Goal: Find specific page/section: Find specific page/section

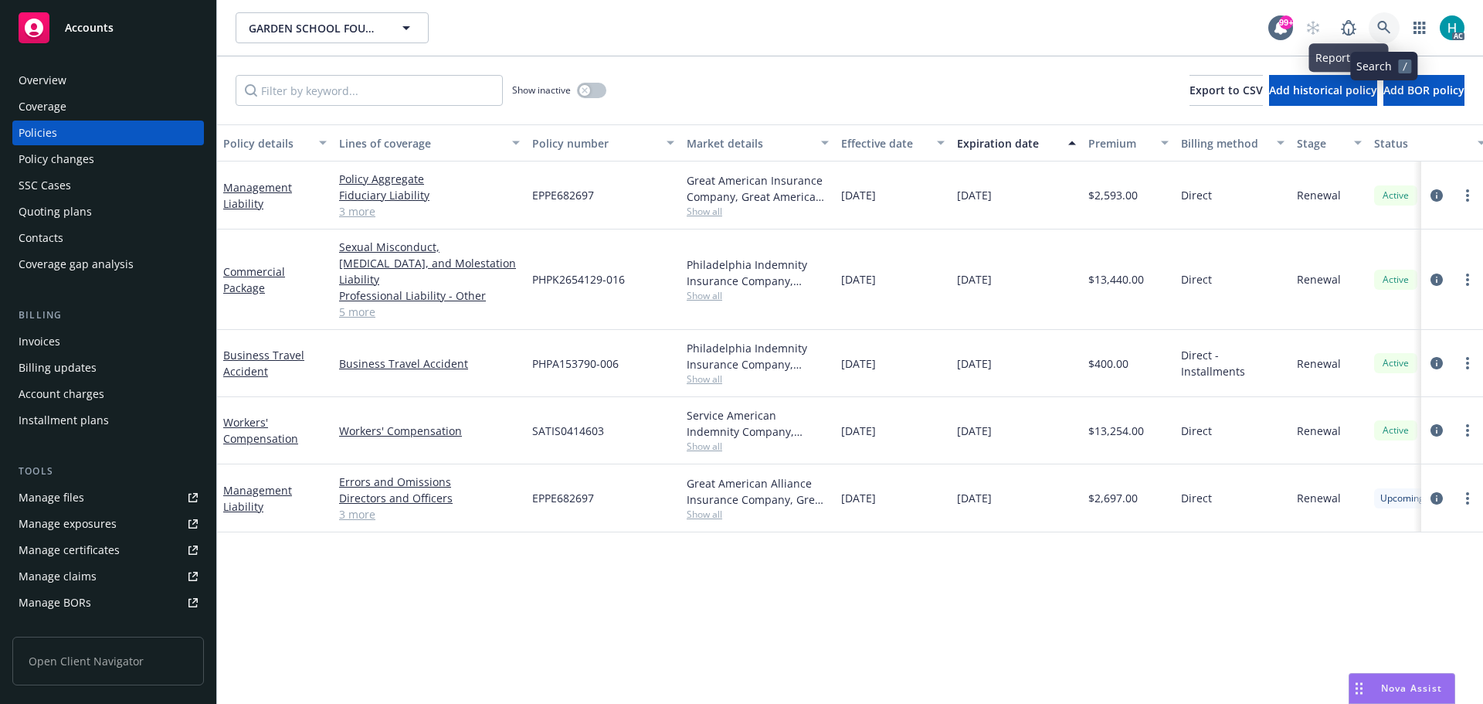
click at [1373, 19] on link at bounding box center [1384, 27] width 31 height 31
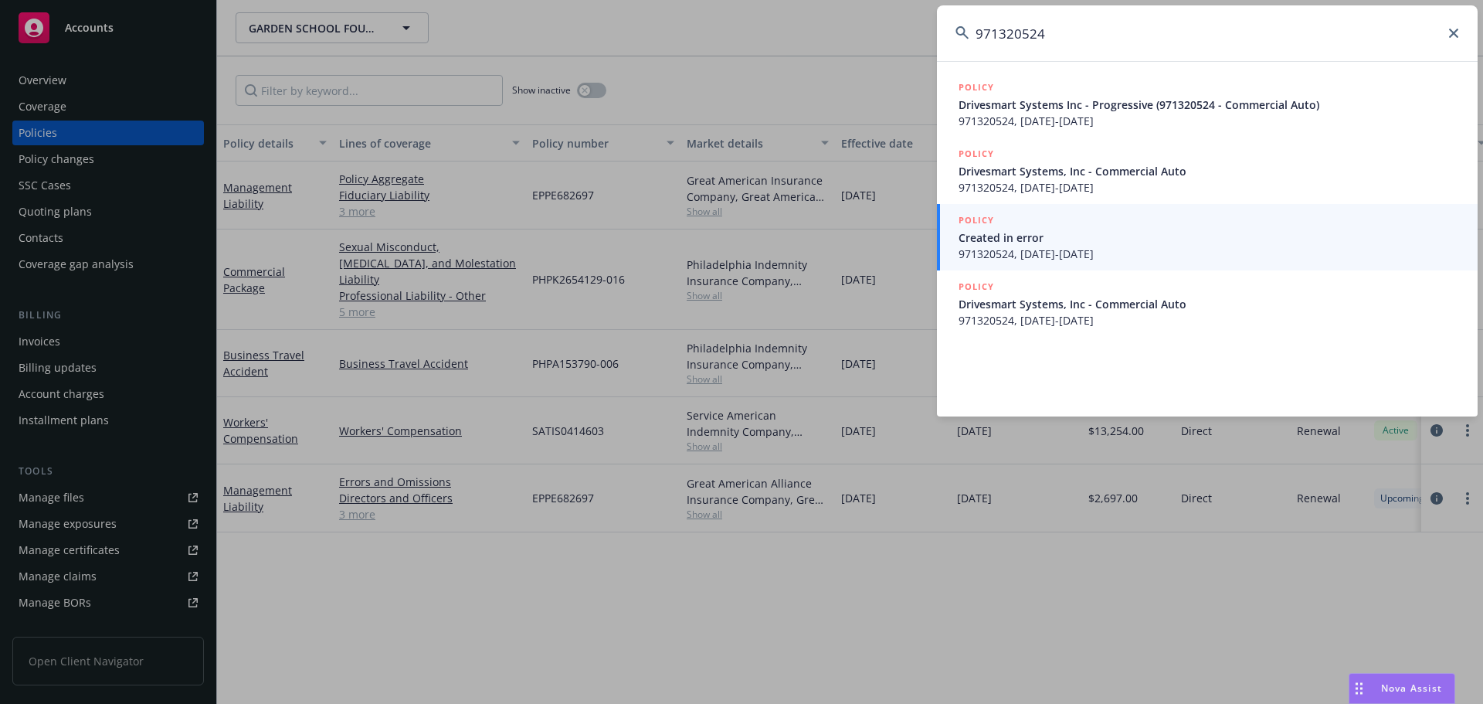
type input "971320524"
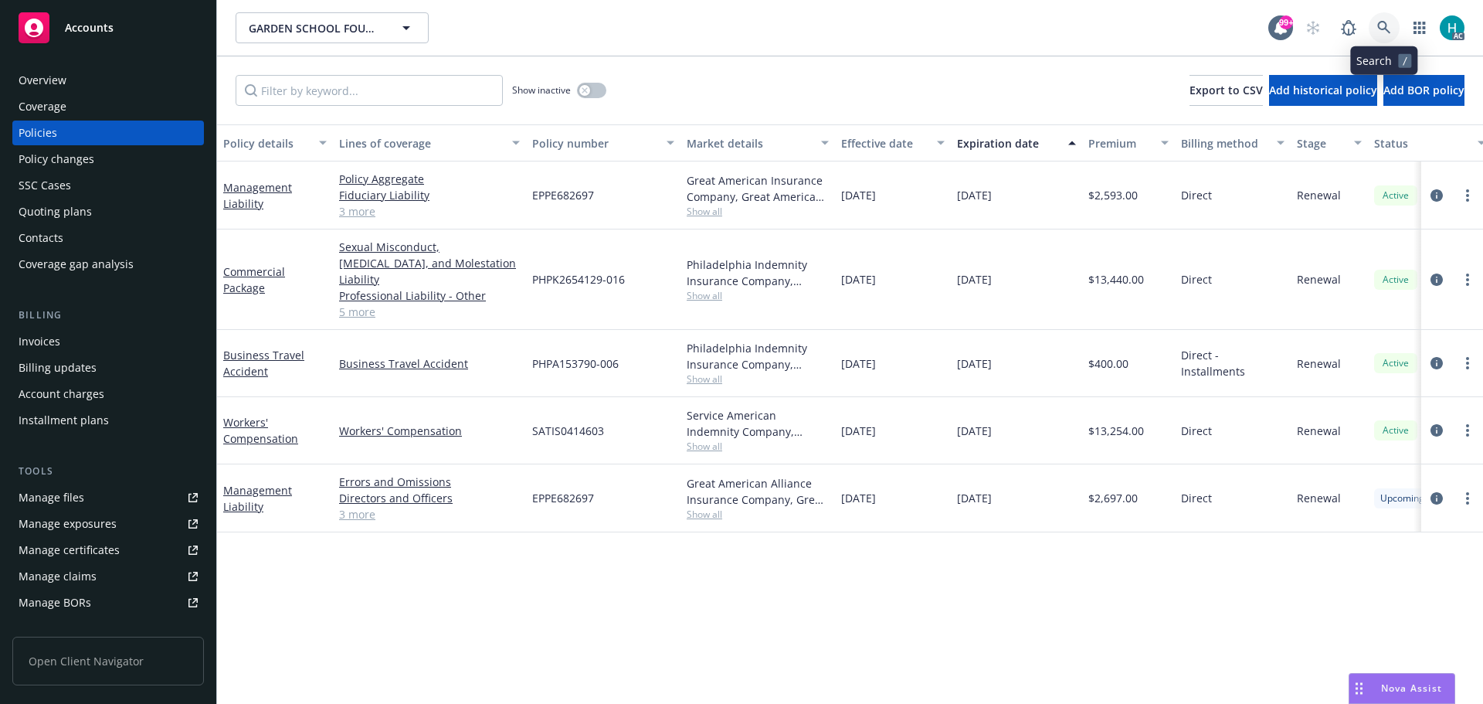
click at [1397, 32] on link at bounding box center [1384, 27] width 31 height 31
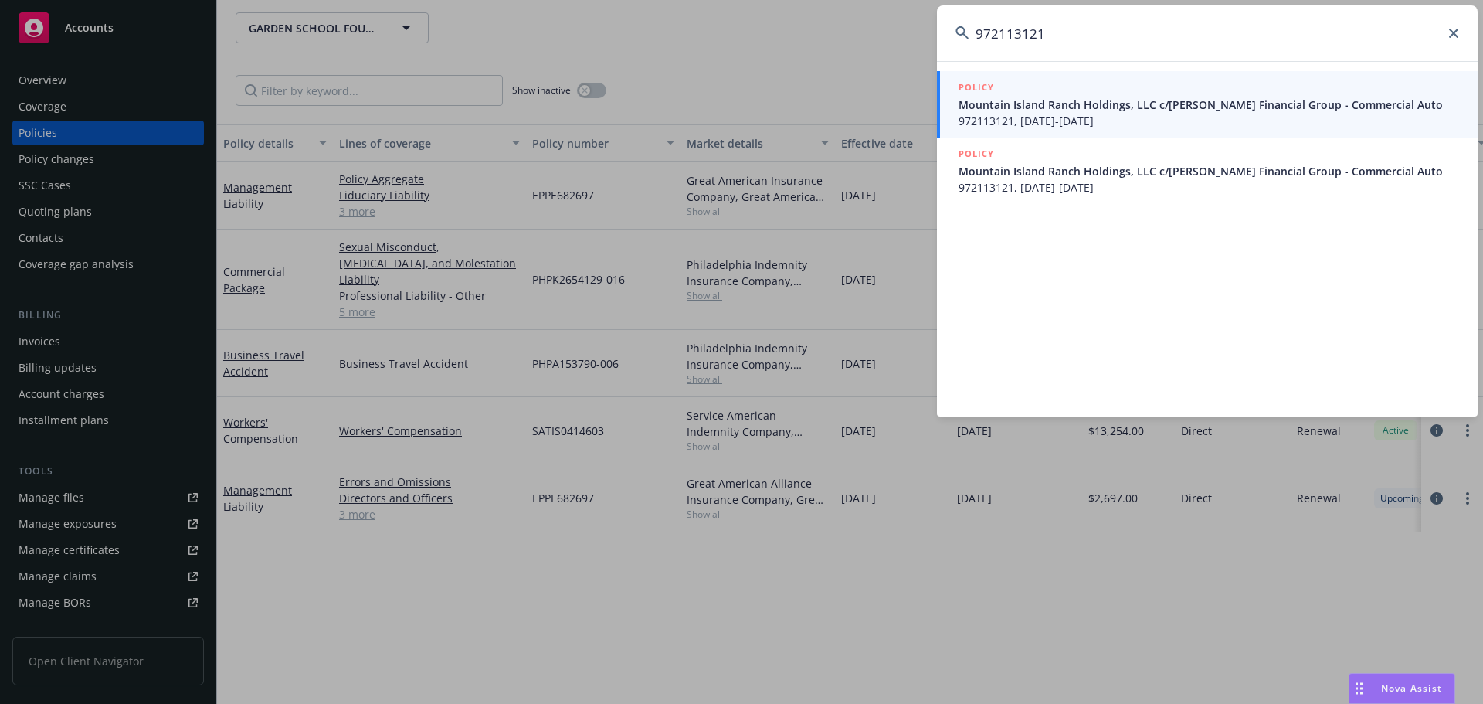
type input "972113121"
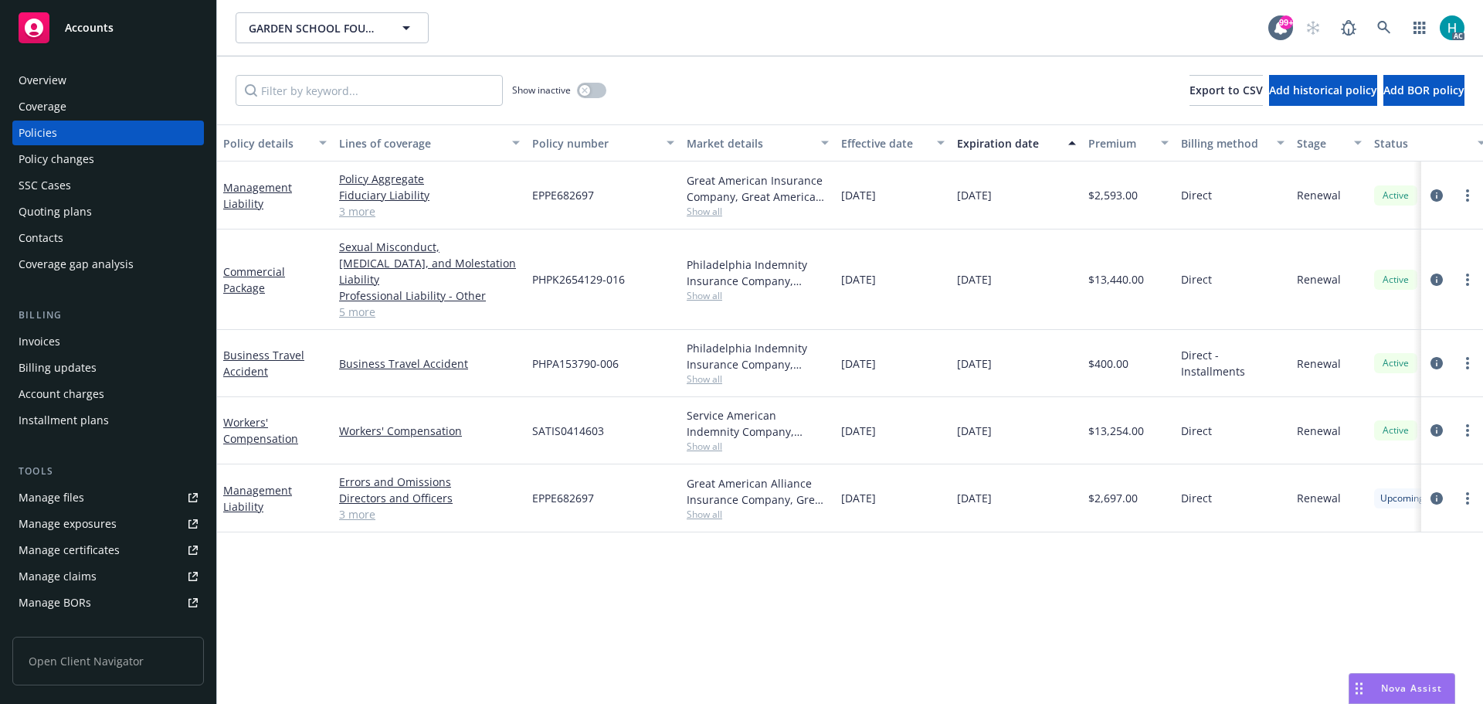
drag, startPoint x: 904, startPoint y: 40, endPoint x: 969, endPoint y: 43, distance: 65.0
click at [1389, 32] on icon at bounding box center [1383, 27] width 13 height 13
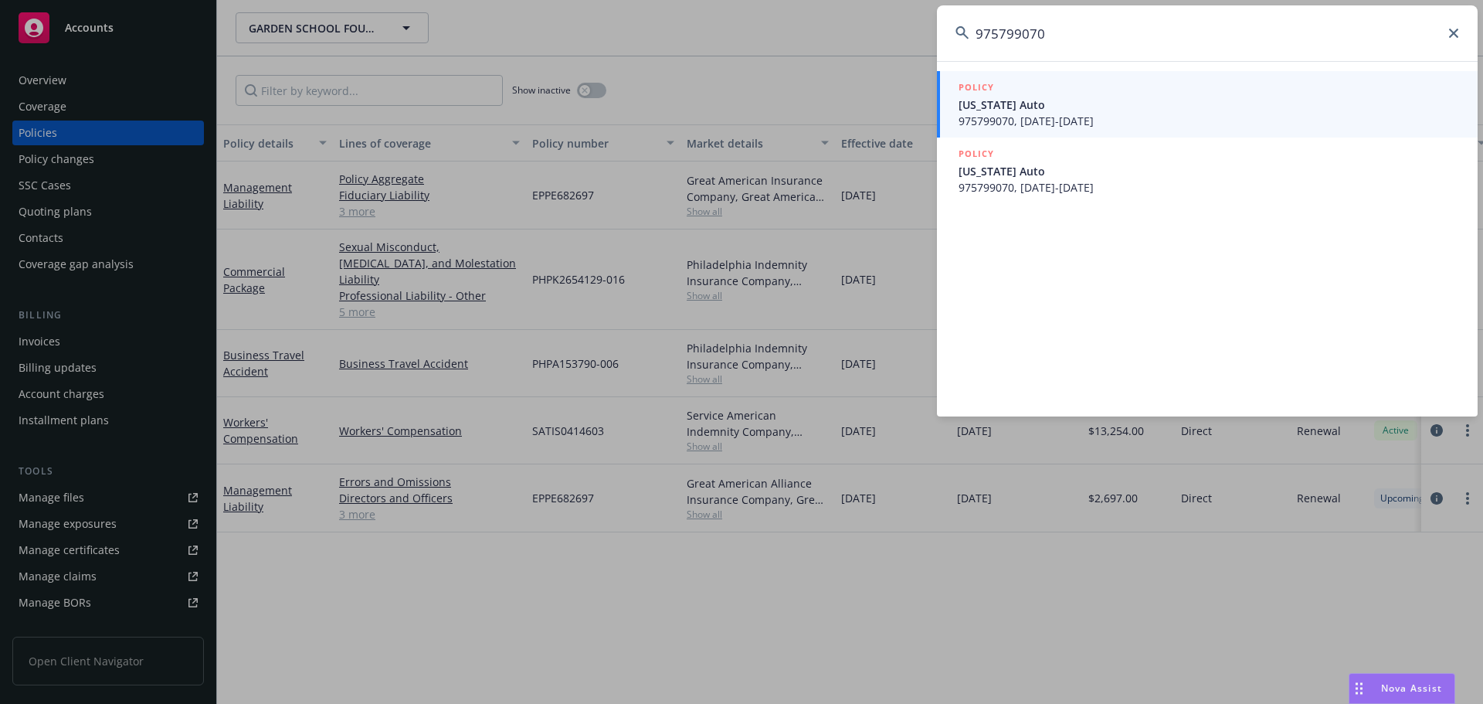
type input "975799070"
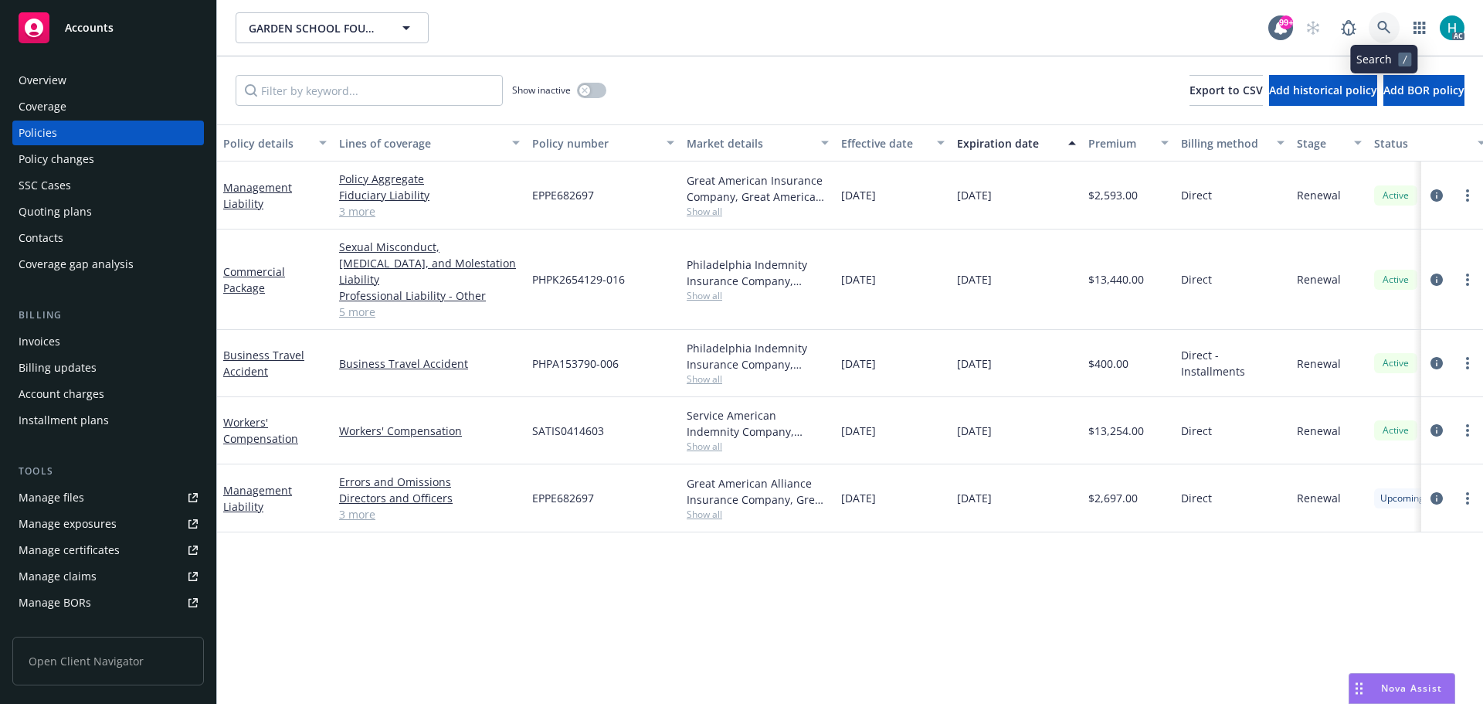
click at [1374, 25] on link at bounding box center [1384, 27] width 31 height 31
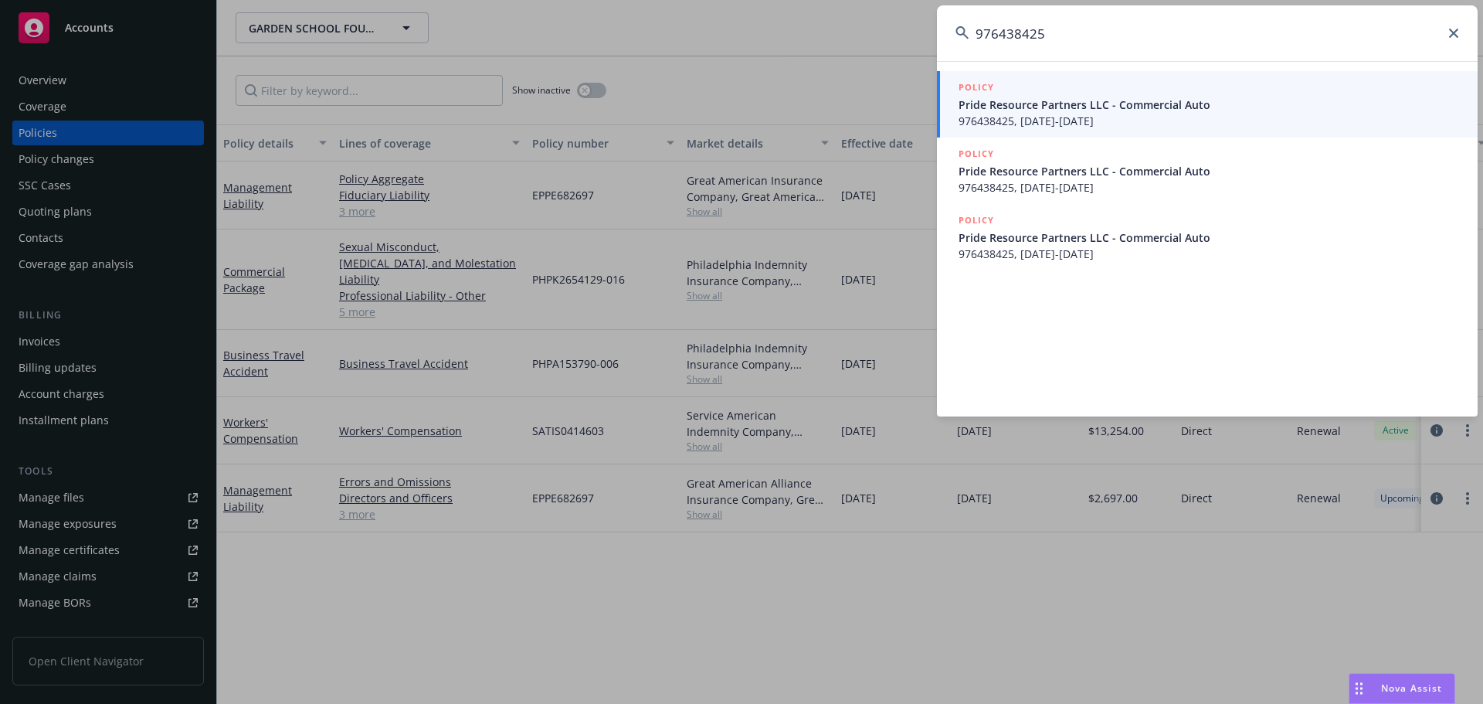
type input "976438425"
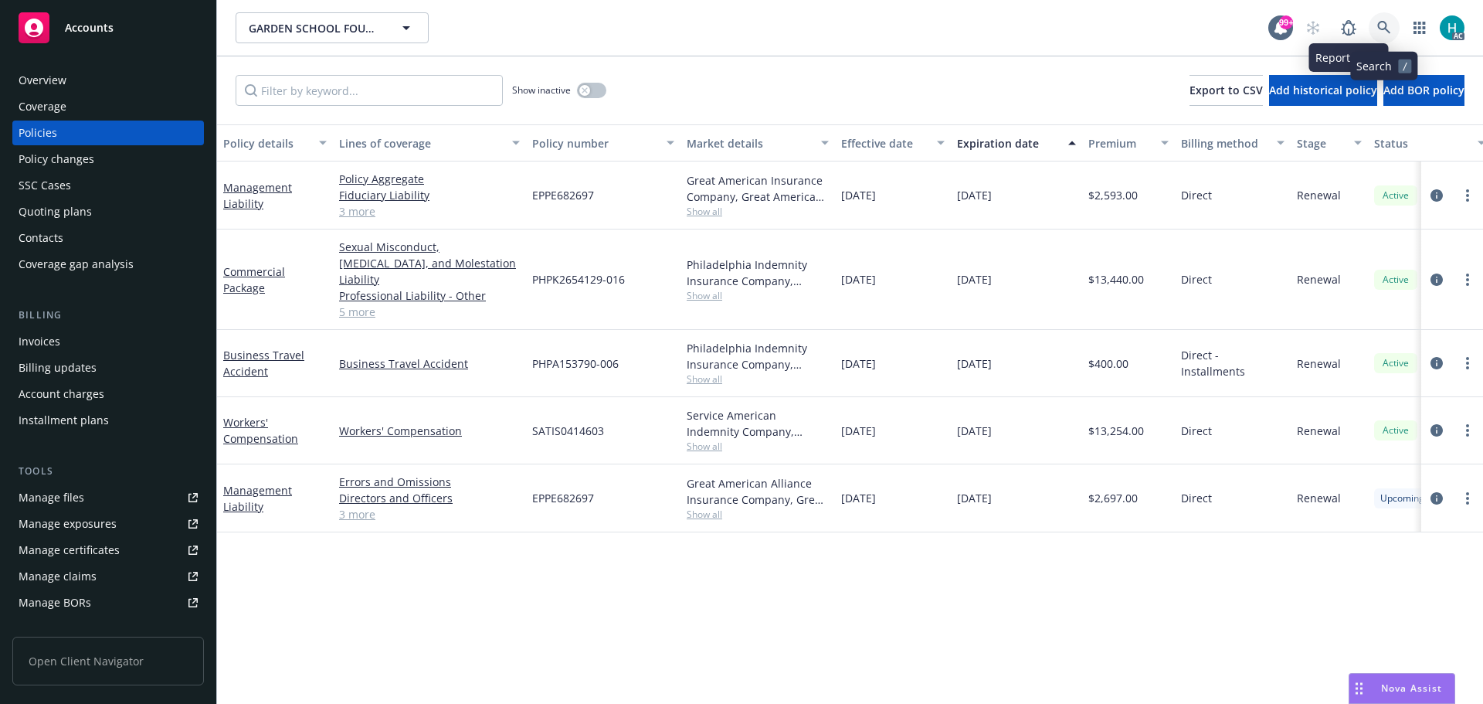
click at [1381, 28] on icon at bounding box center [1384, 28] width 14 height 14
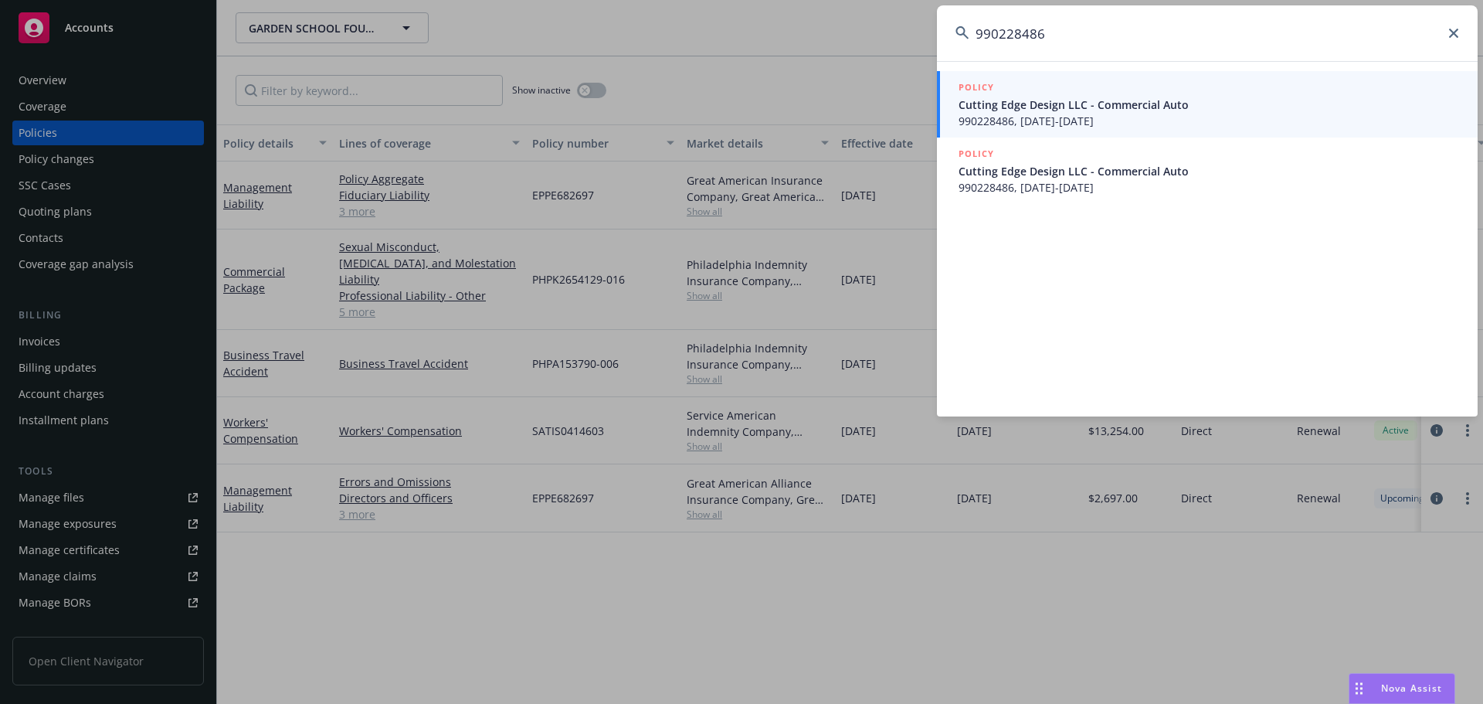
type input "990228486"
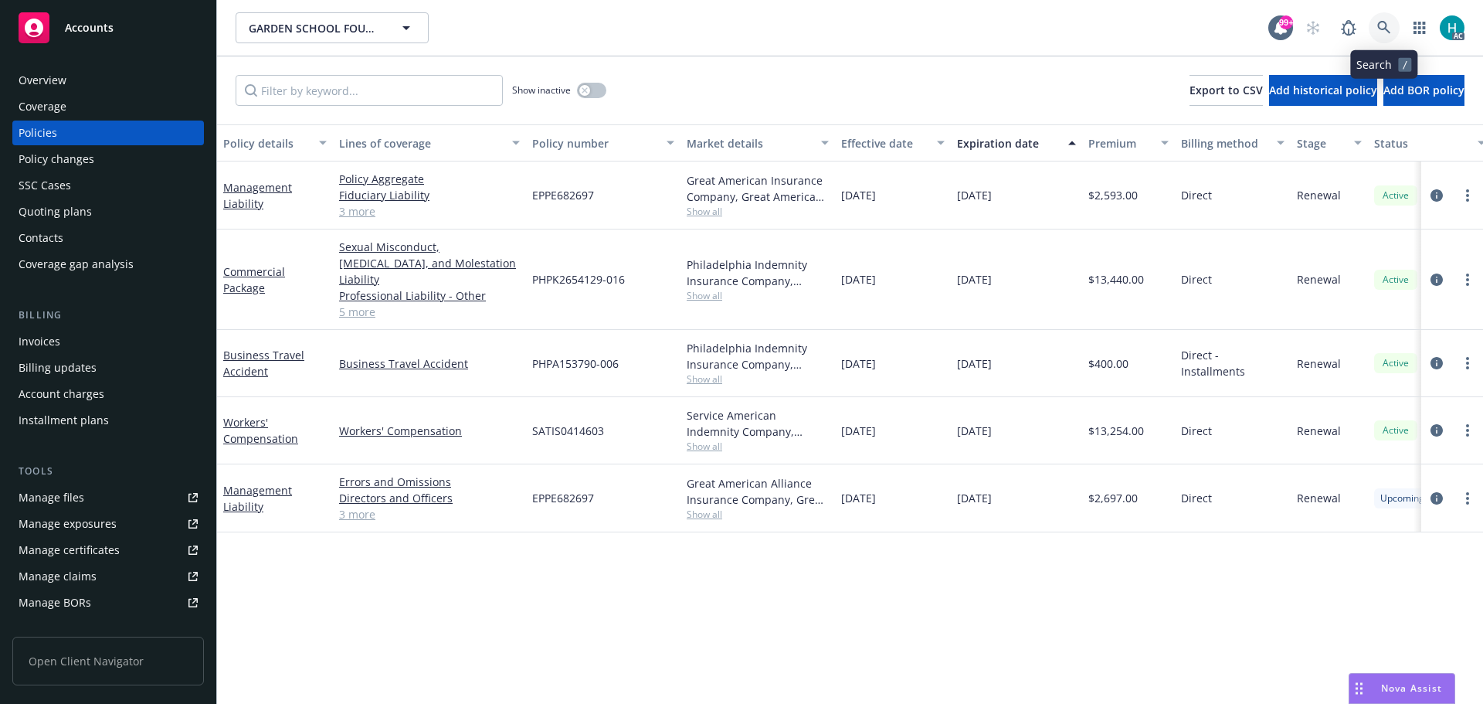
click at [1393, 31] on link at bounding box center [1384, 27] width 31 height 31
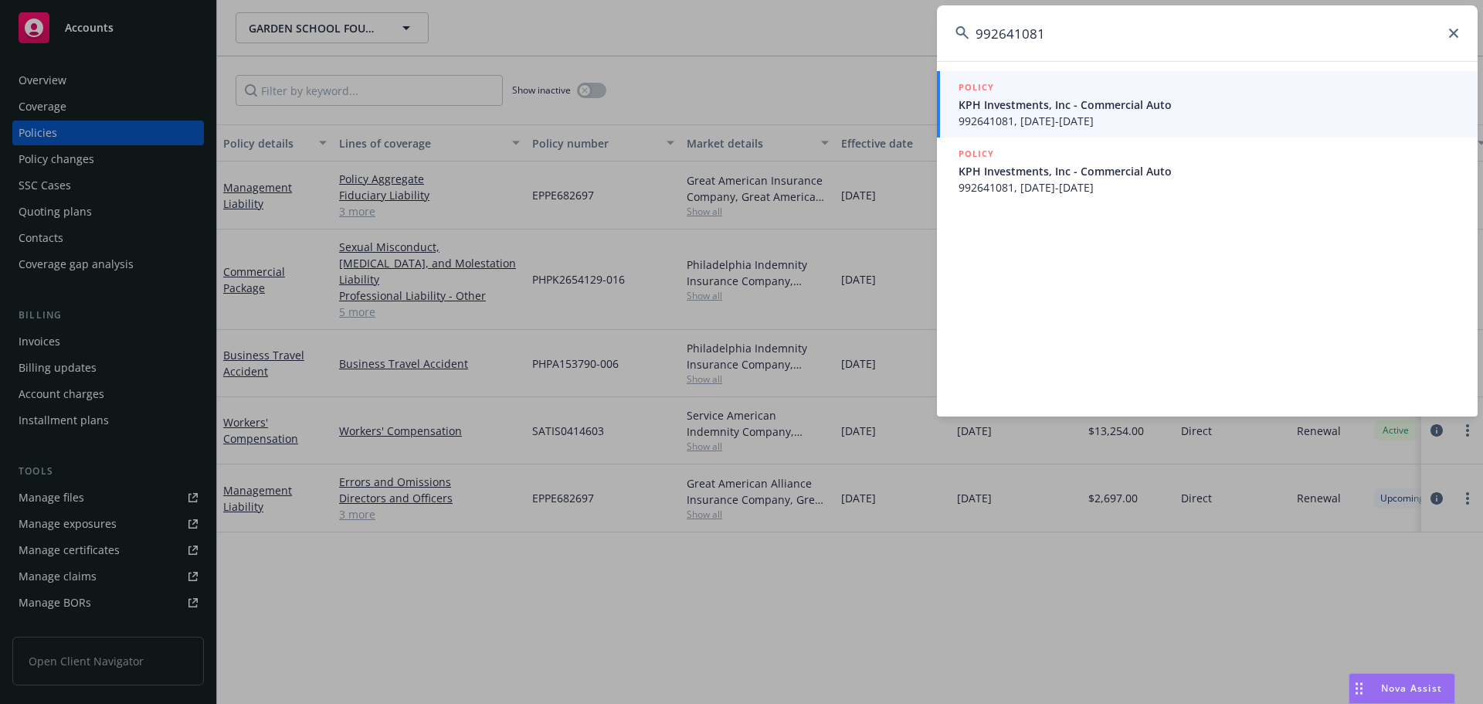
type input "992641081"
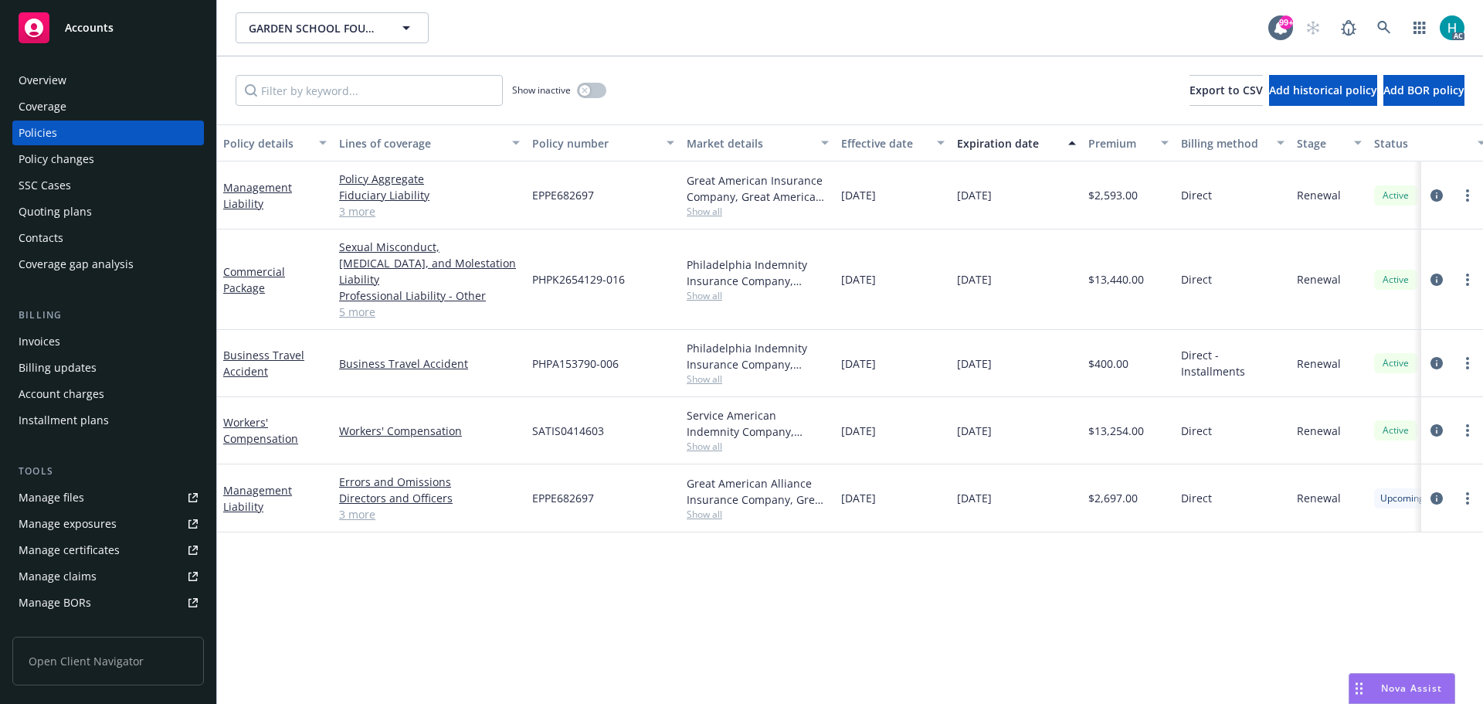
click at [1400, 29] on div "AC" at bounding box center [1381, 27] width 167 height 31
click at [1396, 29] on link at bounding box center [1384, 27] width 31 height 31
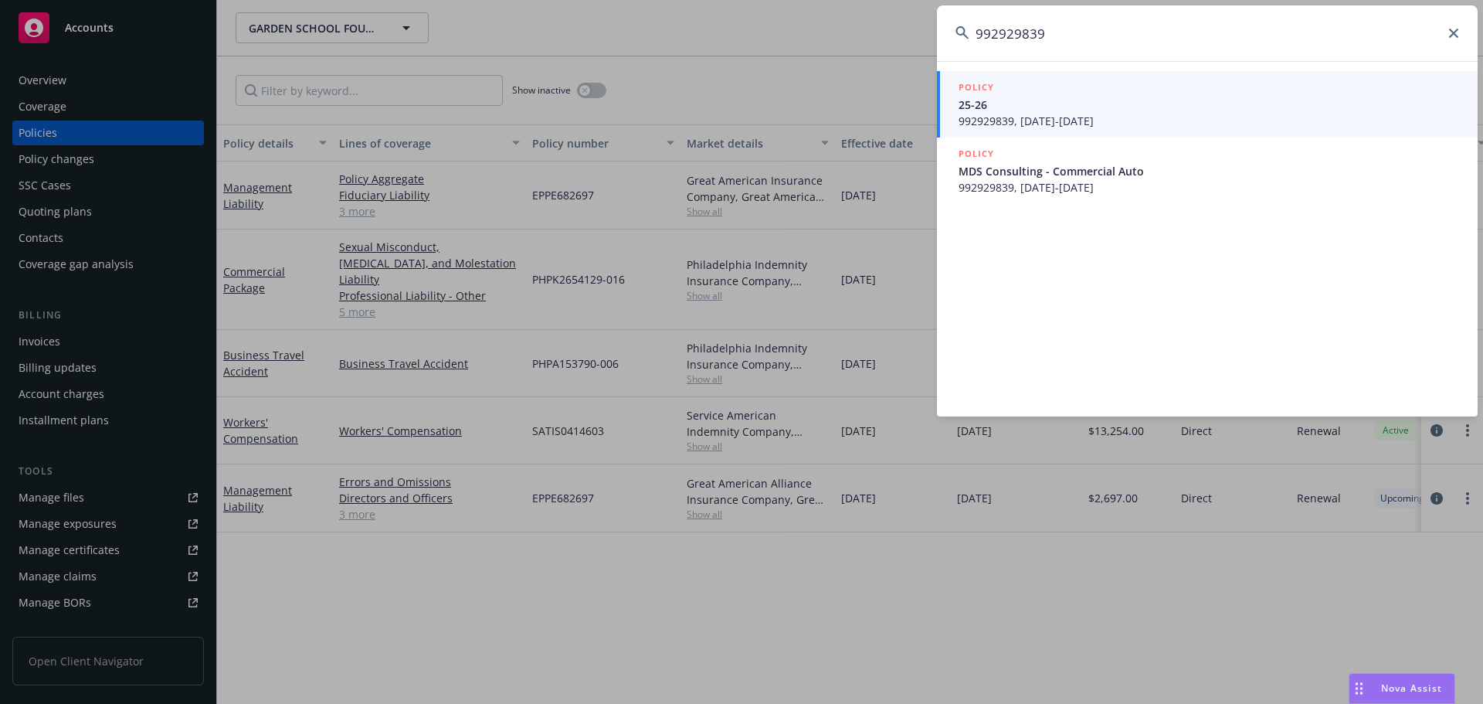
type input "992929839"
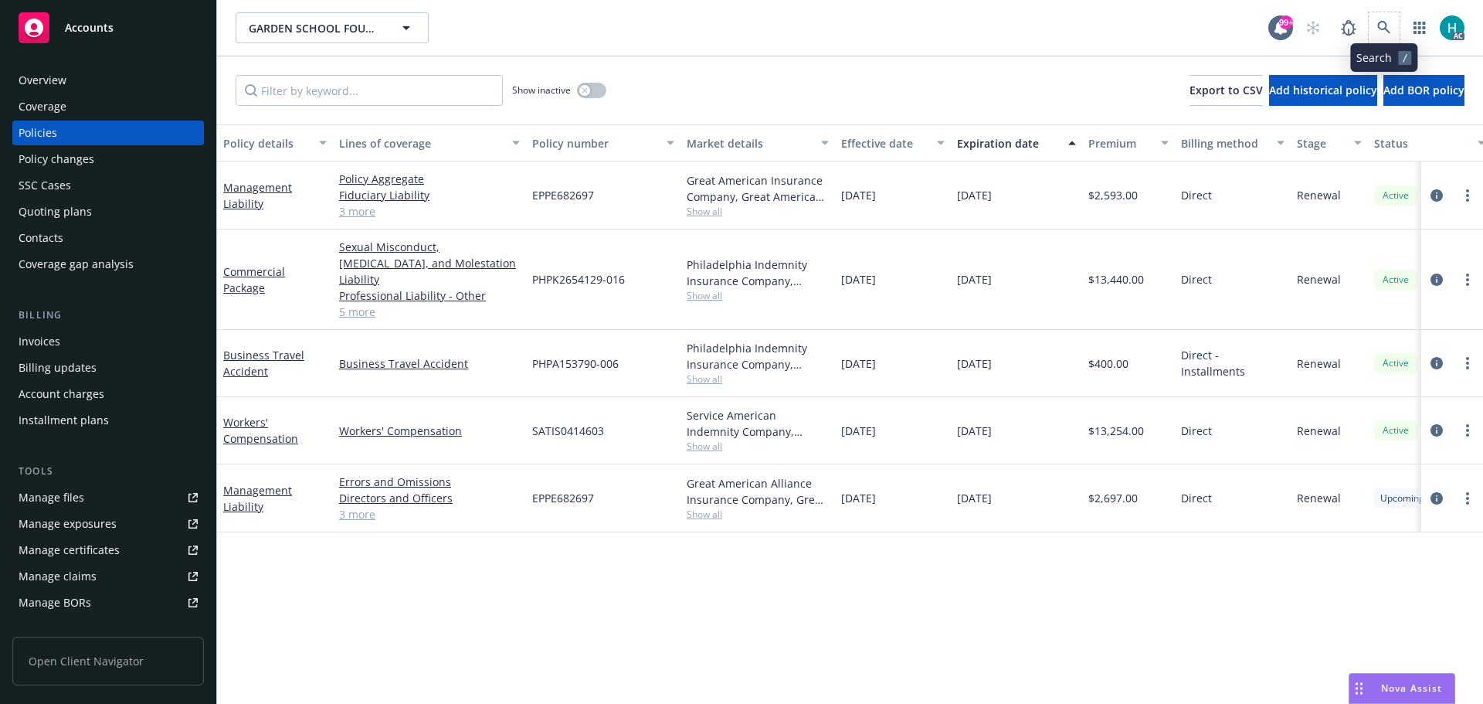
click at [1399, 22] on span at bounding box center [1384, 27] width 31 height 31
click at [1370, 26] on link at bounding box center [1384, 27] width 31 height 31
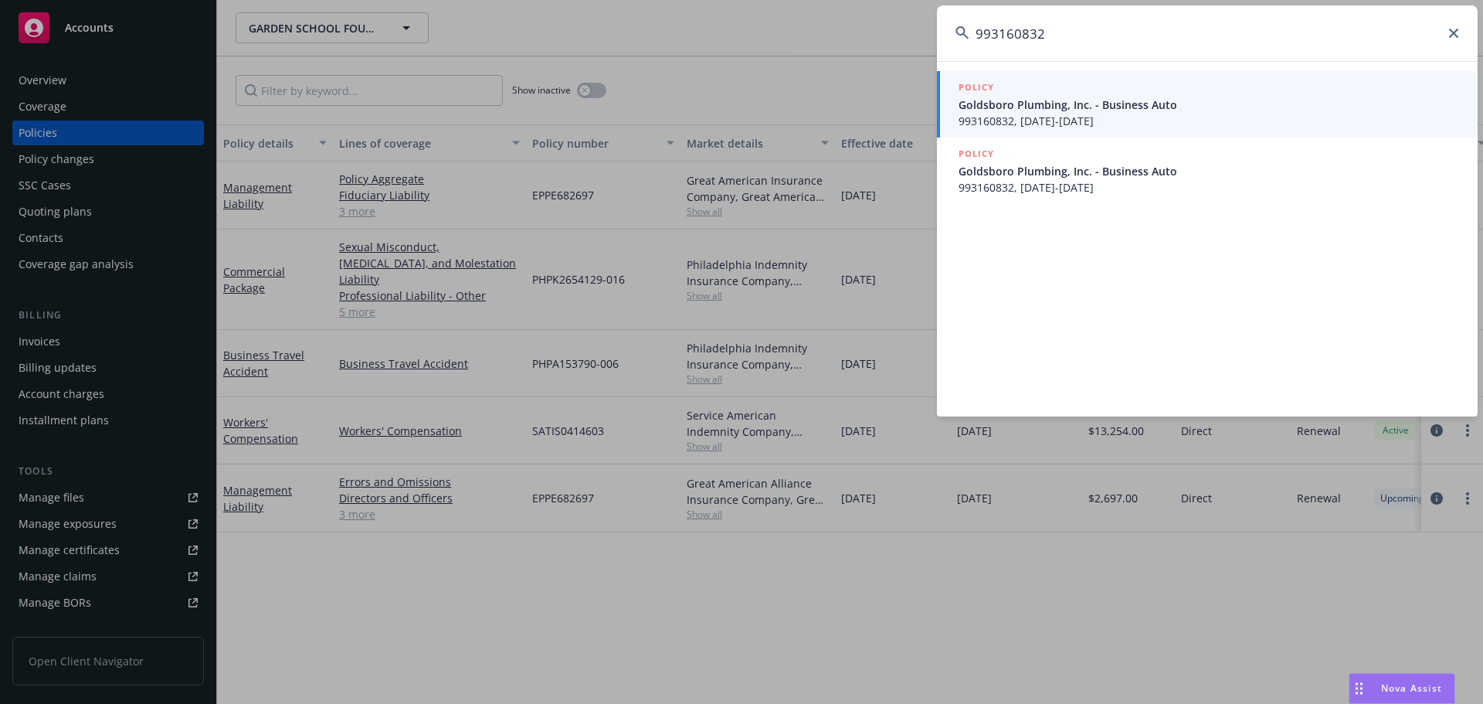
type input "993160832"
drag, startPoint x: 875, startPoint y: 70, endPoint x: 892, endPoint y: 66, distance: 16.7
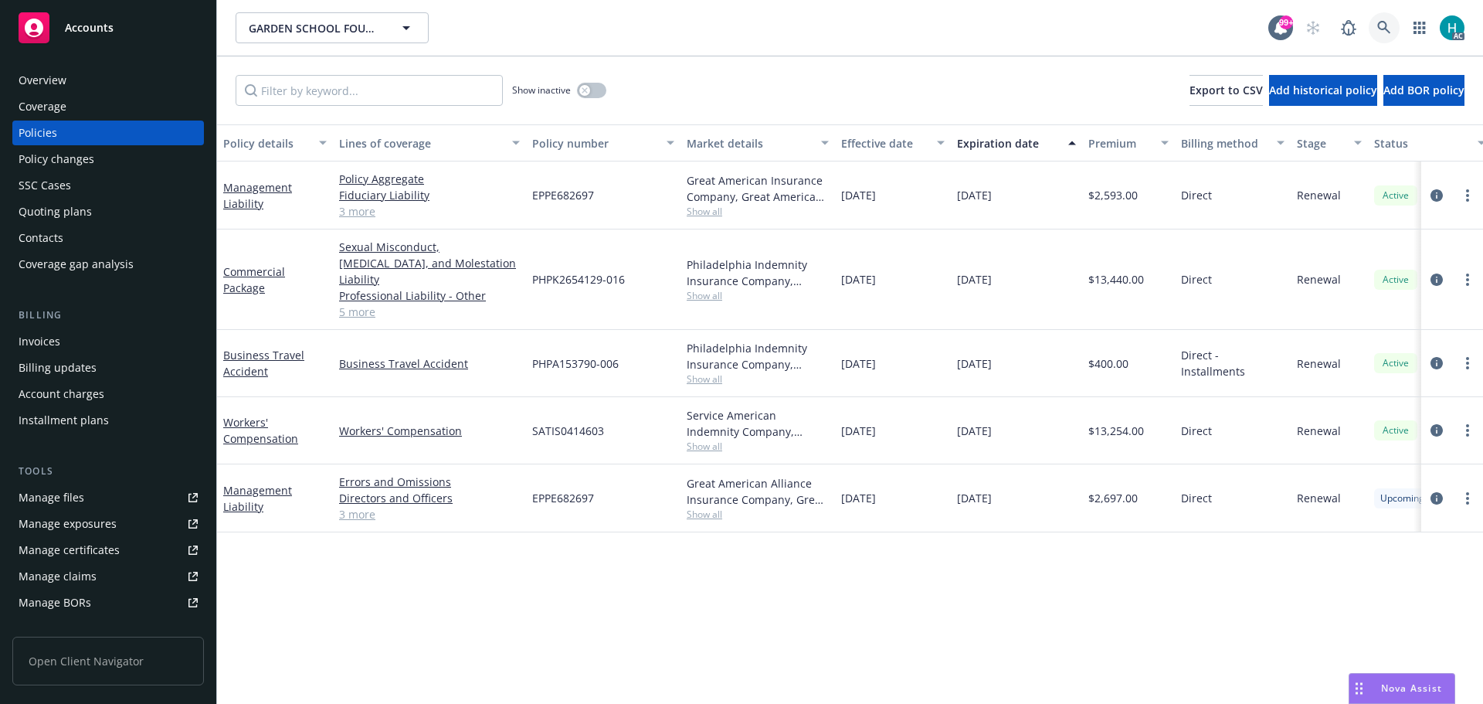
click at [1373, 27] on link at bounding box center [1384, 27] width 31 height 31
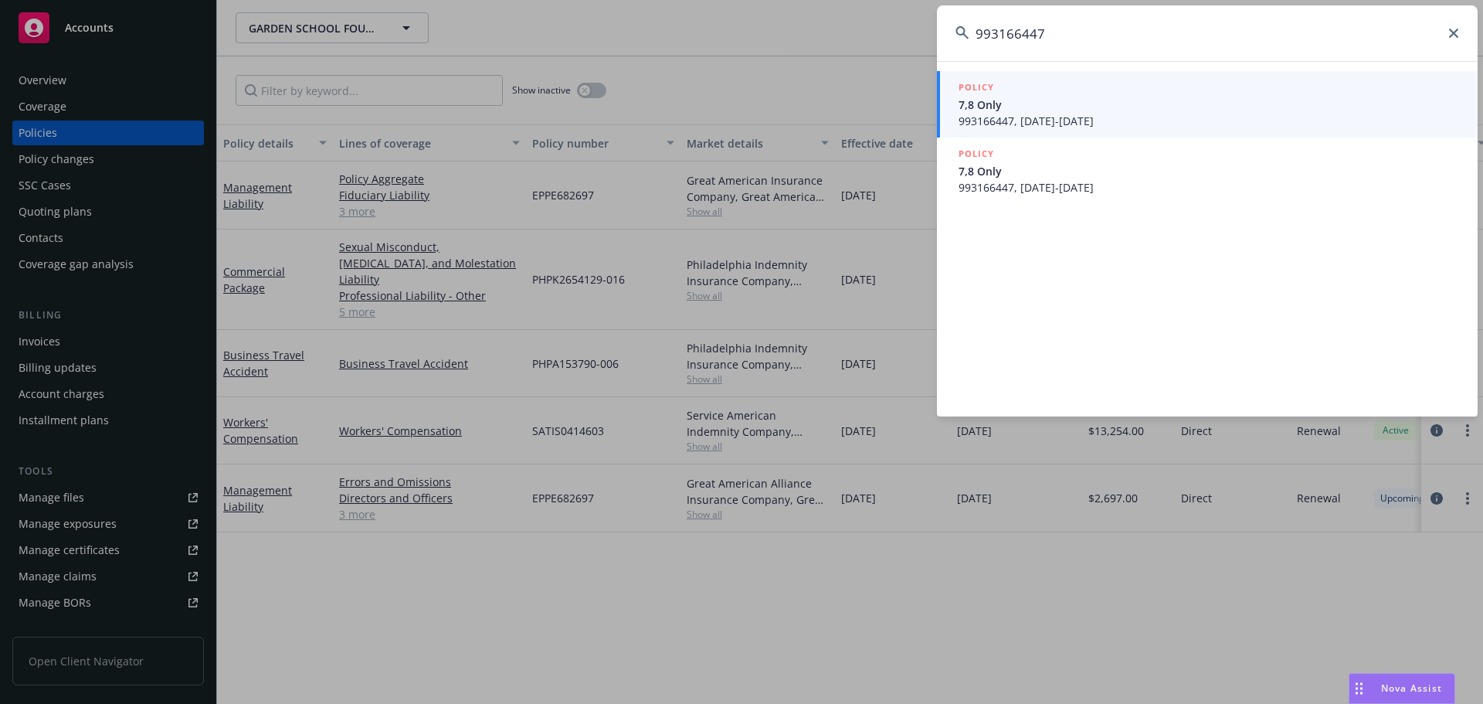
type input "993166447"
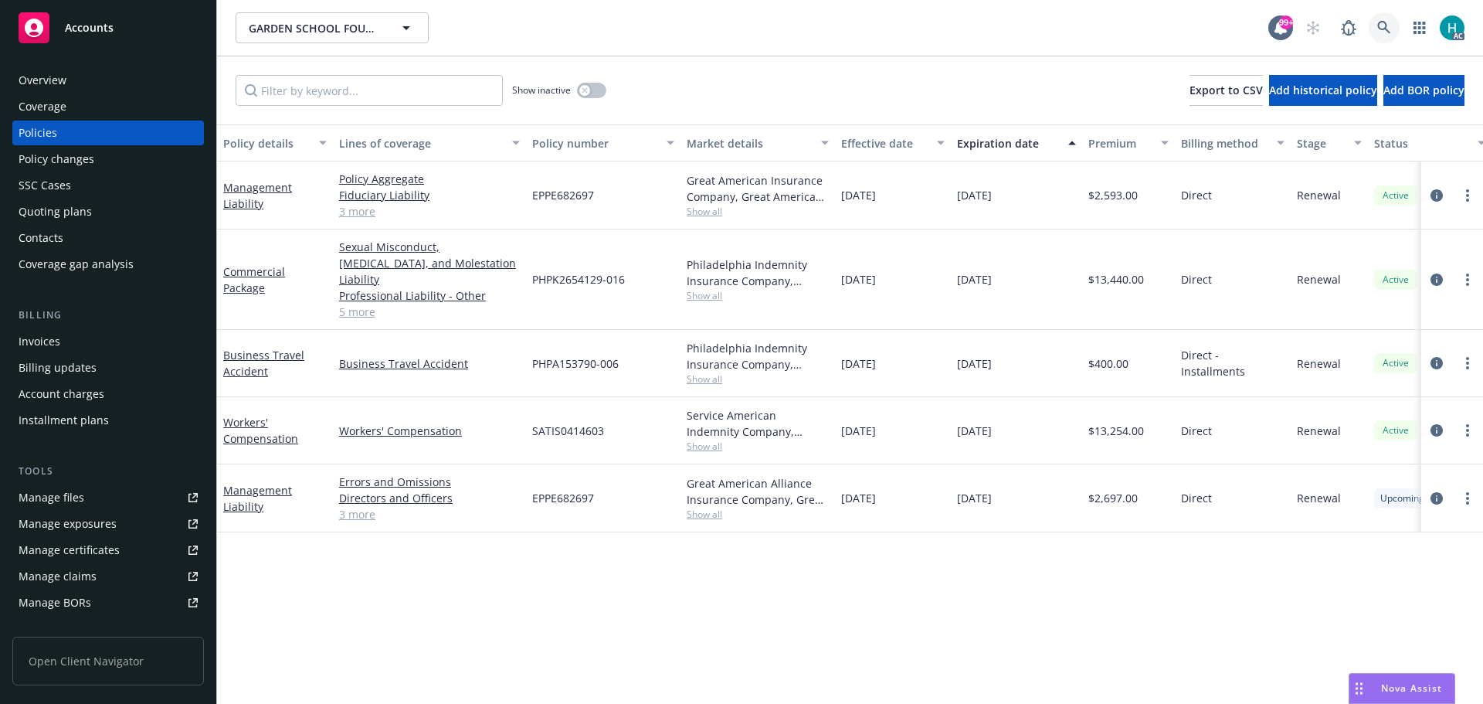
click at [1374, 29] on link at bounding box center [1384, 27] width 31 height 31
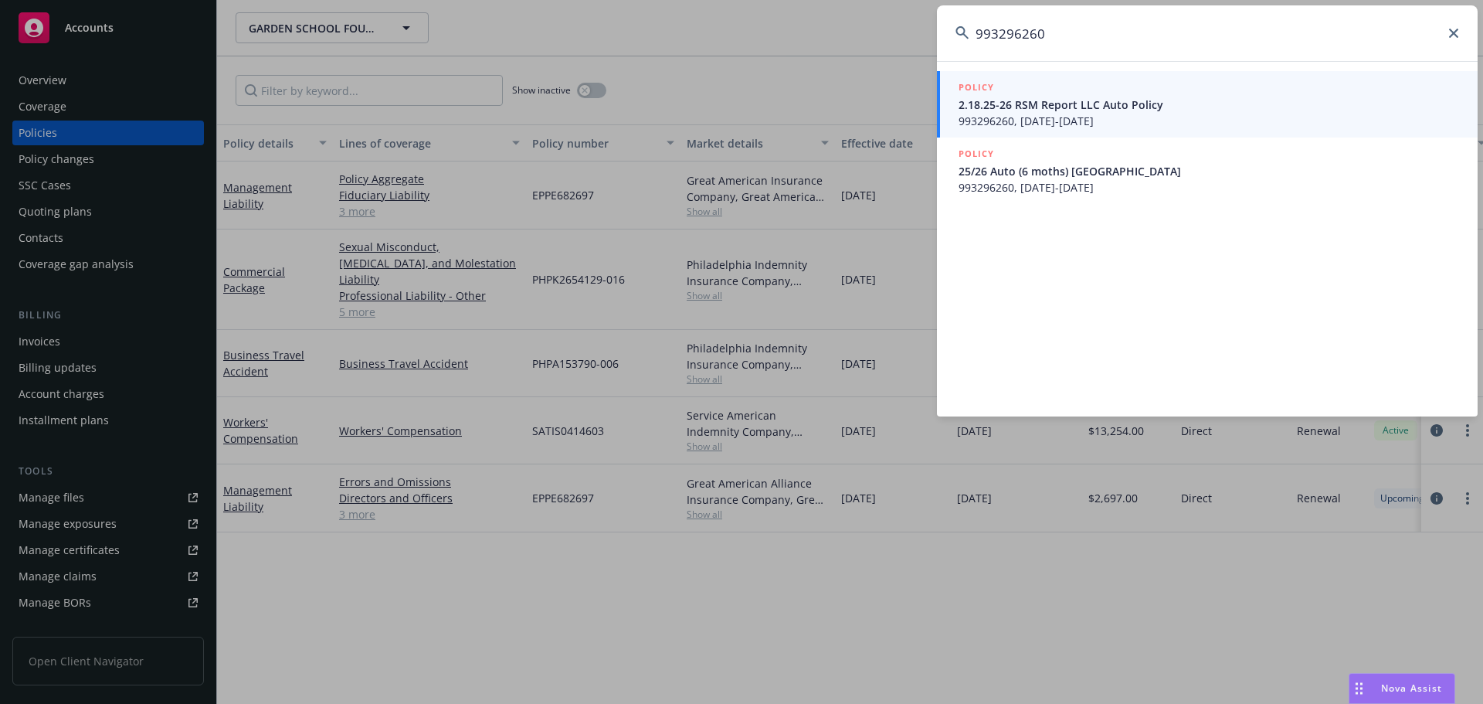
type input "993296260"
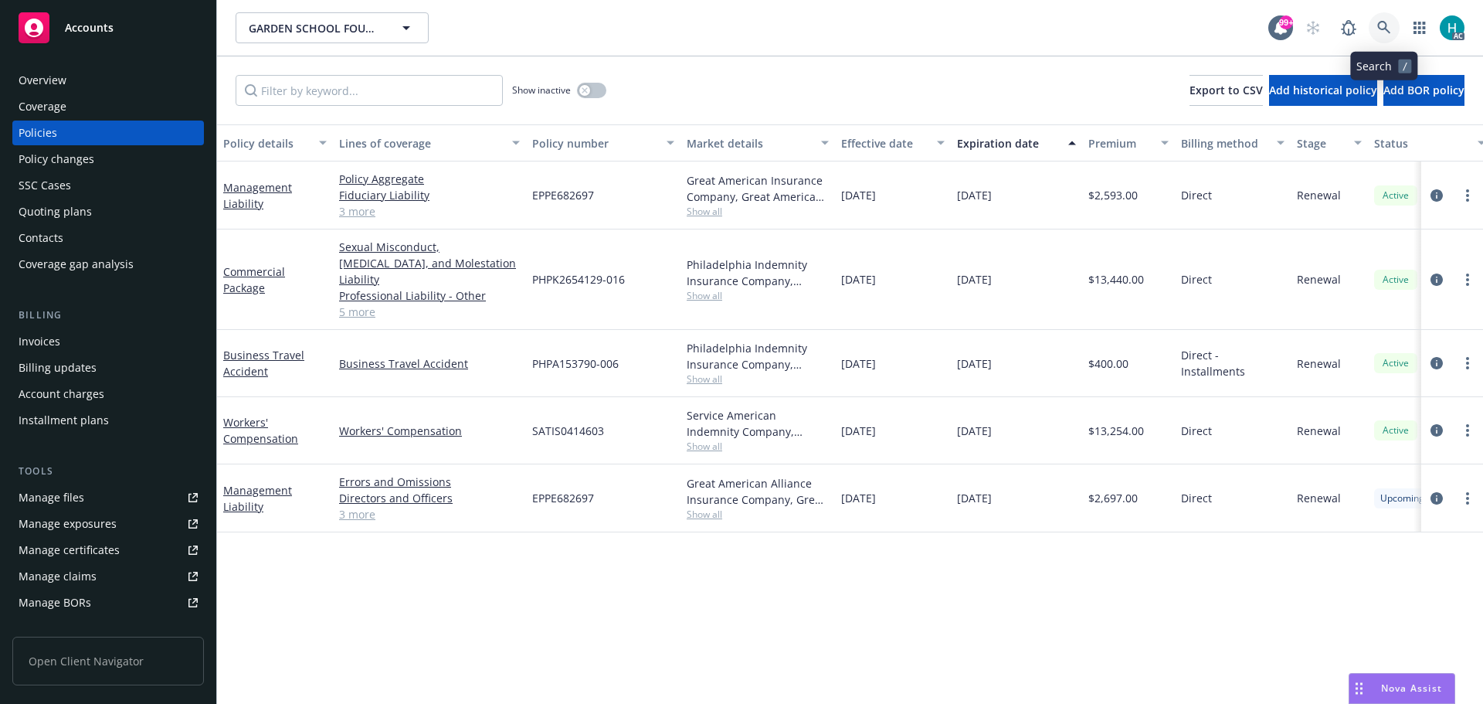
click at [1379, 27] on icon at bounding box center [1383, 27] width 13 height 13
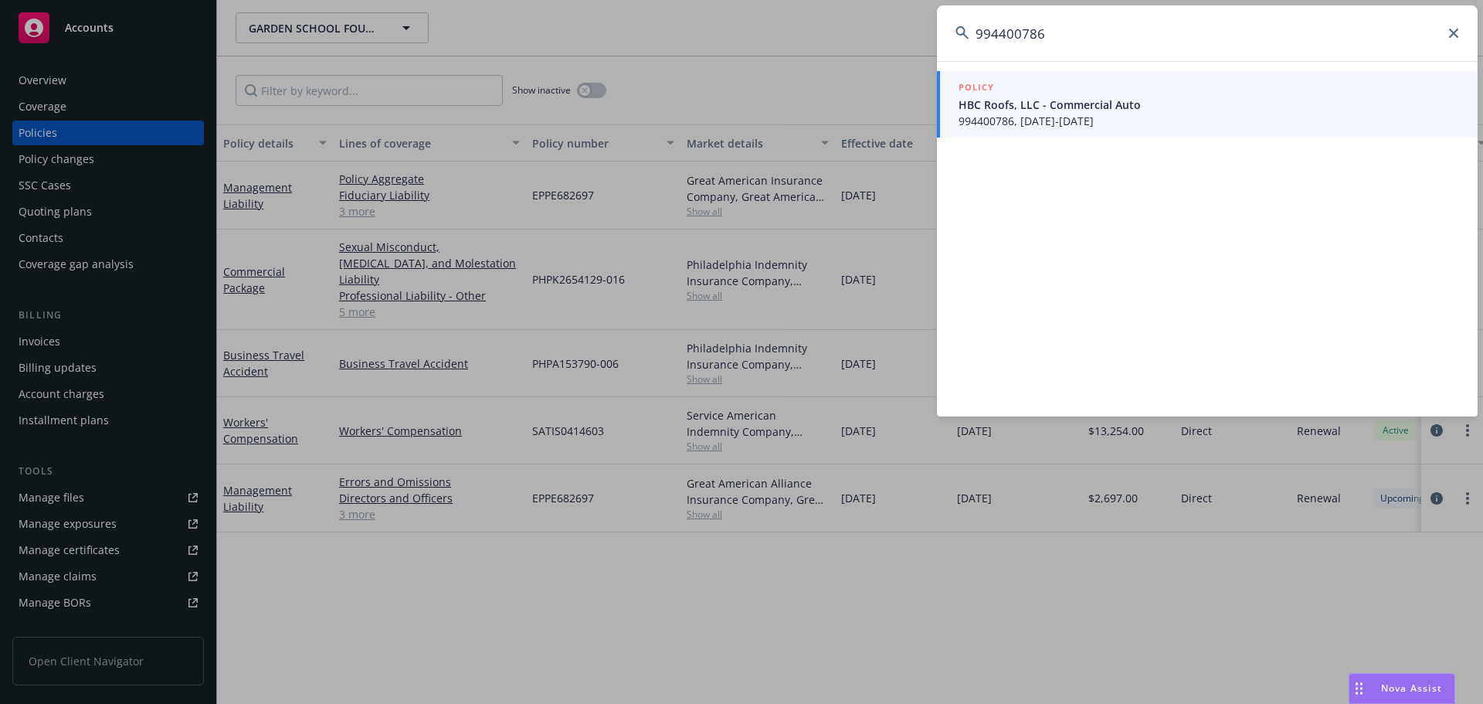
type input "994400786"
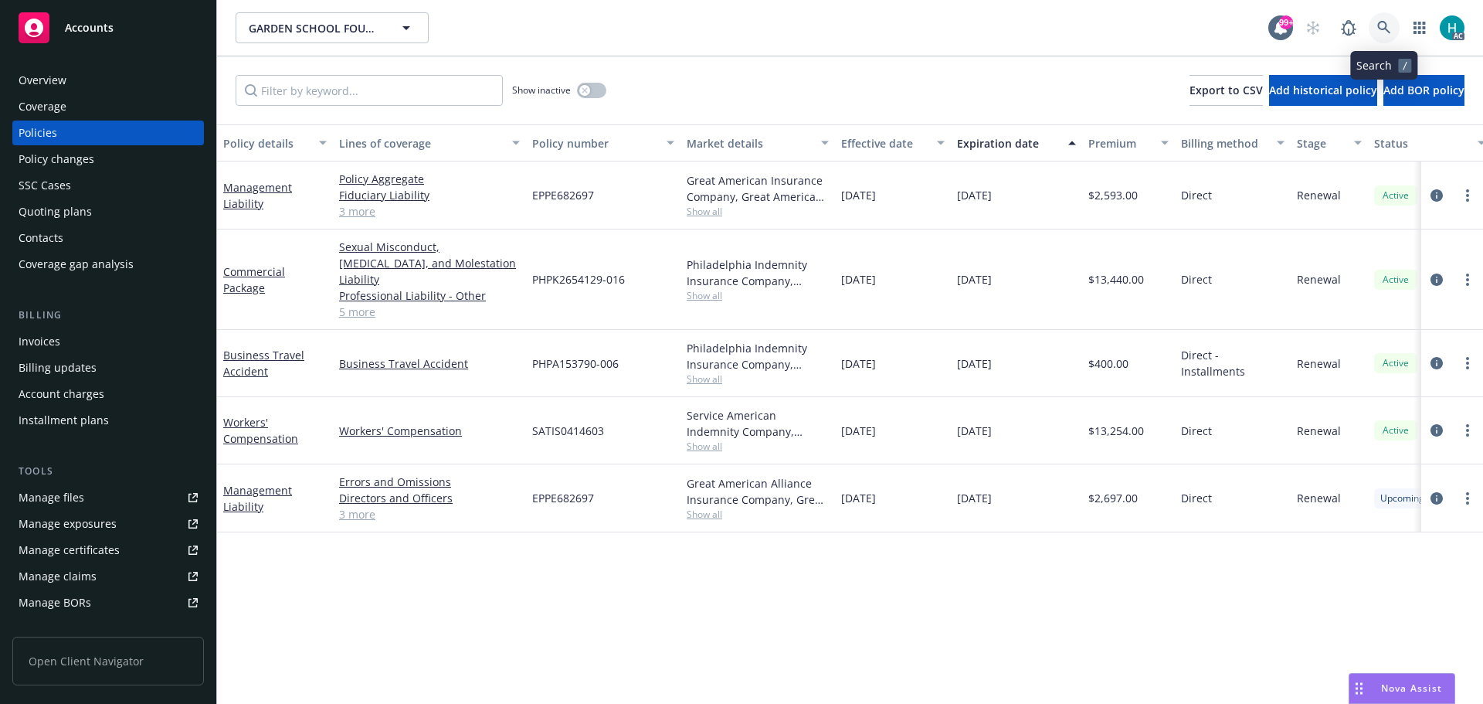
click at [1393, 28] on link at bounding box center [1384, 27] width 31 height 31
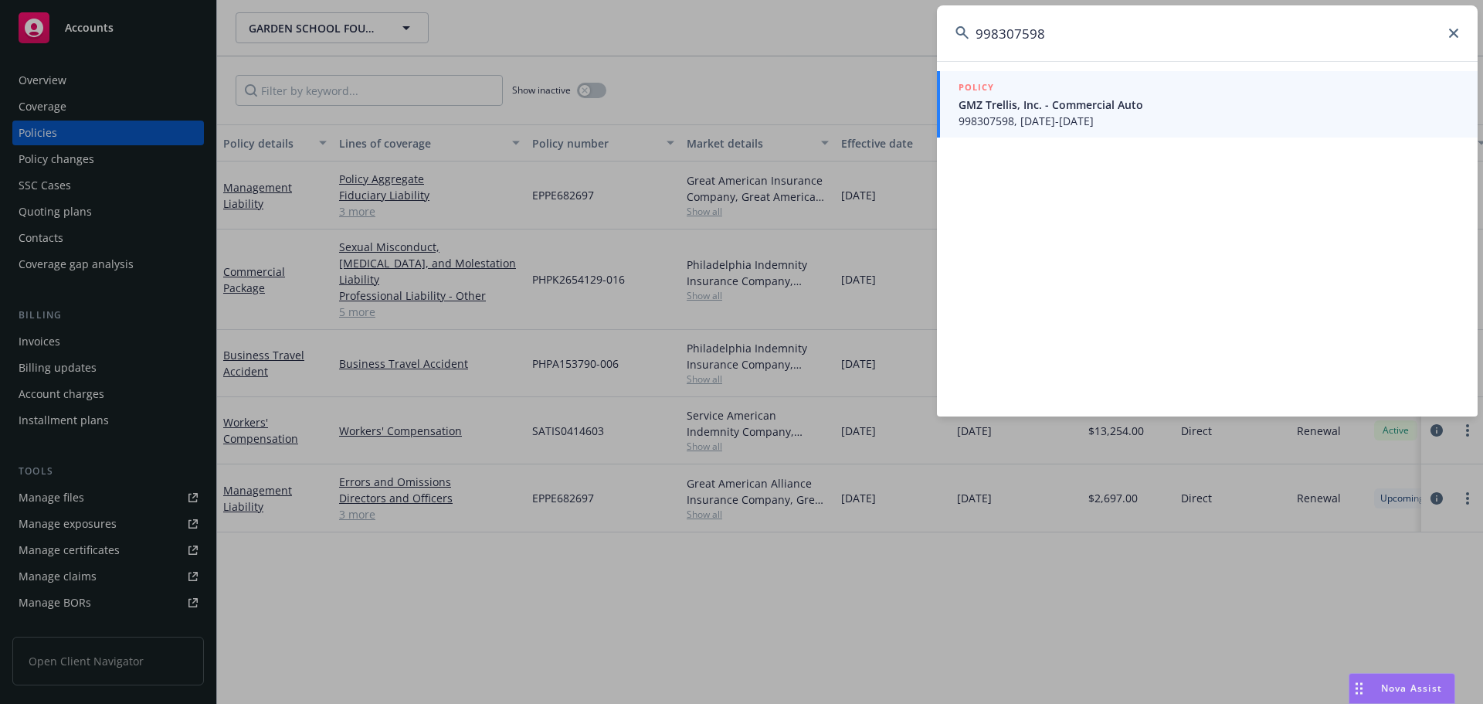
type input "998307598"
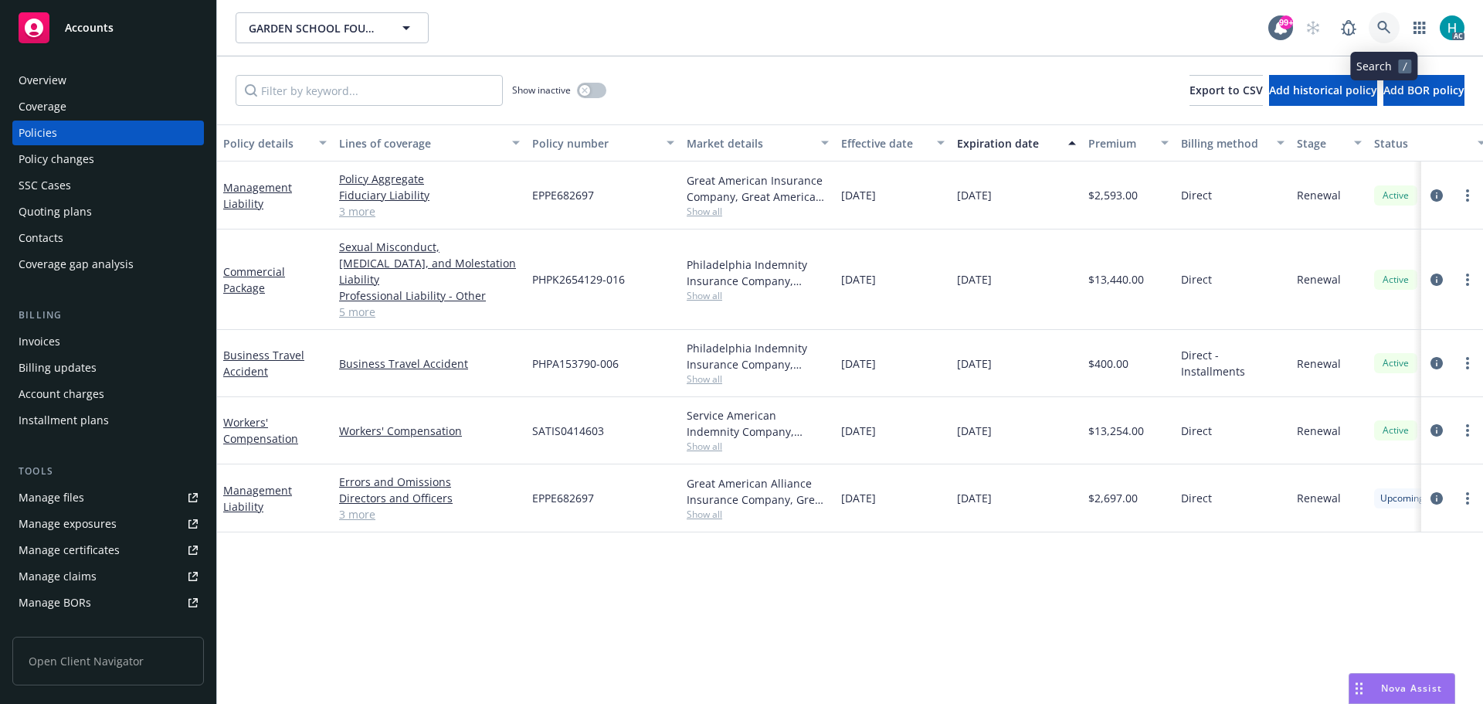
click at [1374, 28] on link at bounding box center [1384, 27] width 31 height 31
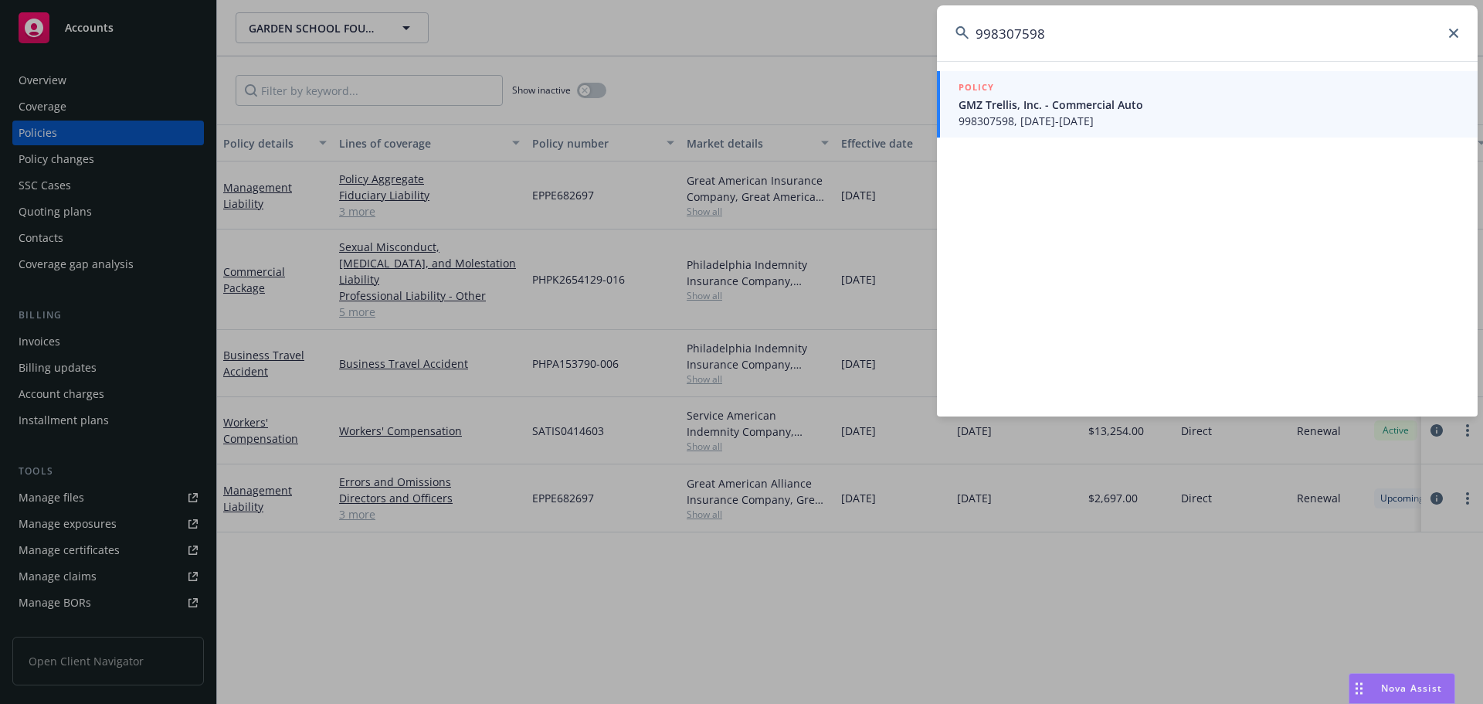
type input "998307598"
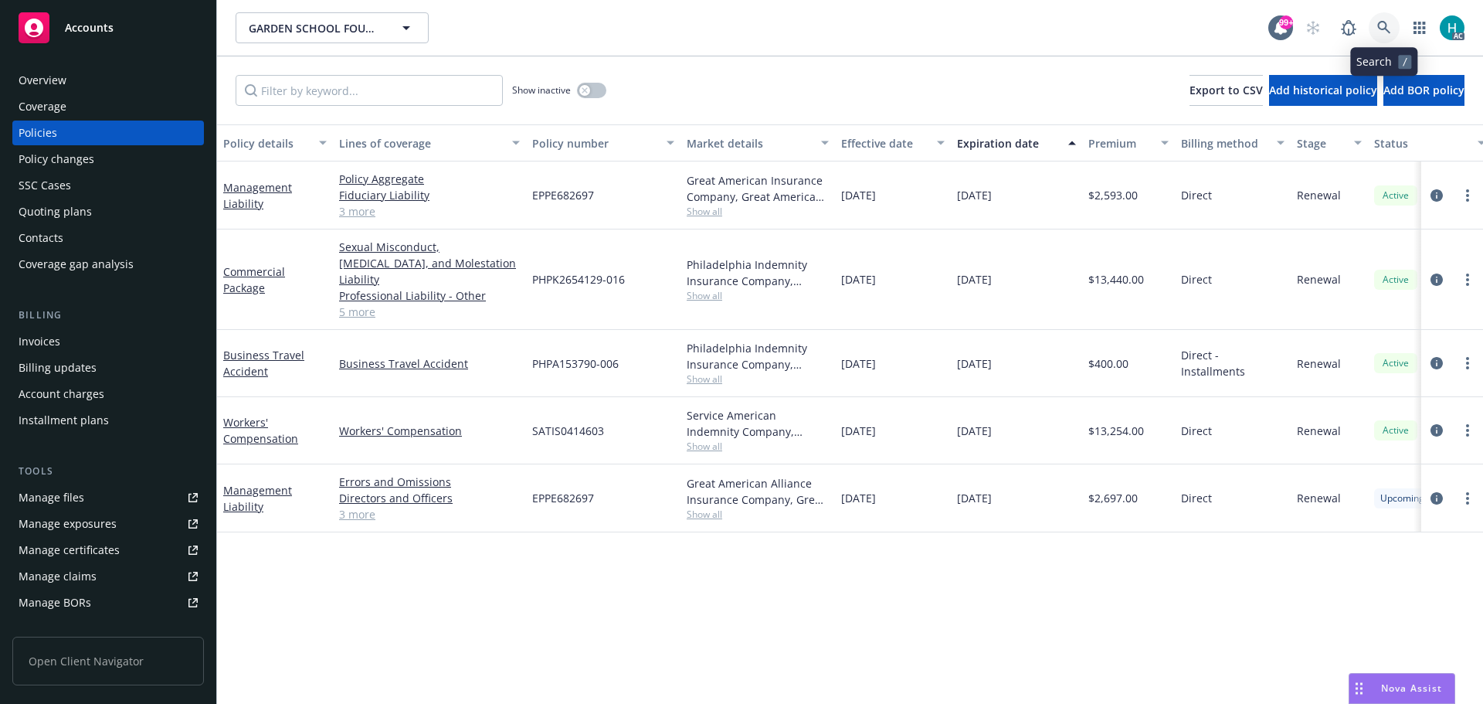
click at [1395, 27] on link at bounding box center [1384, 27] width 31 height 31
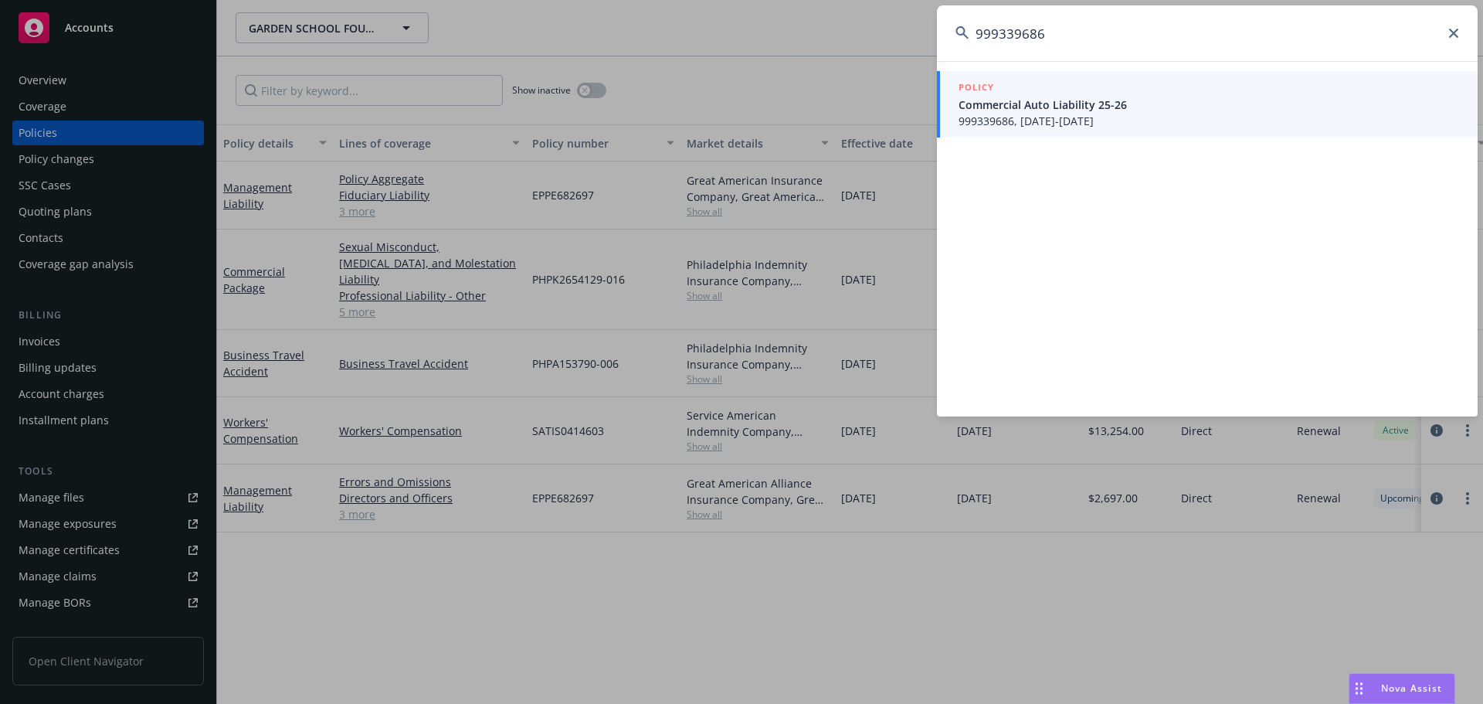
type input "999339686"
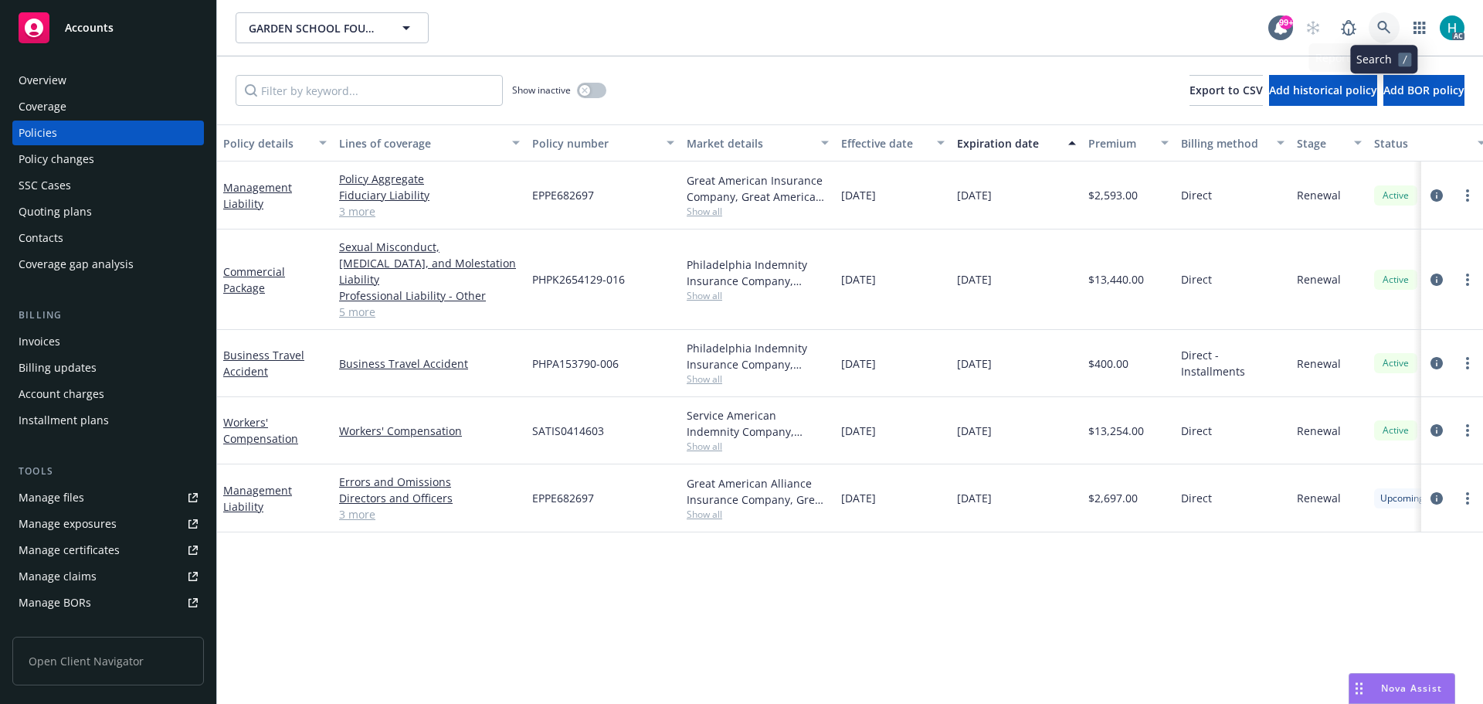
click at [1375, 29] on link at bounding box center [1384, 27] width 31 height 31
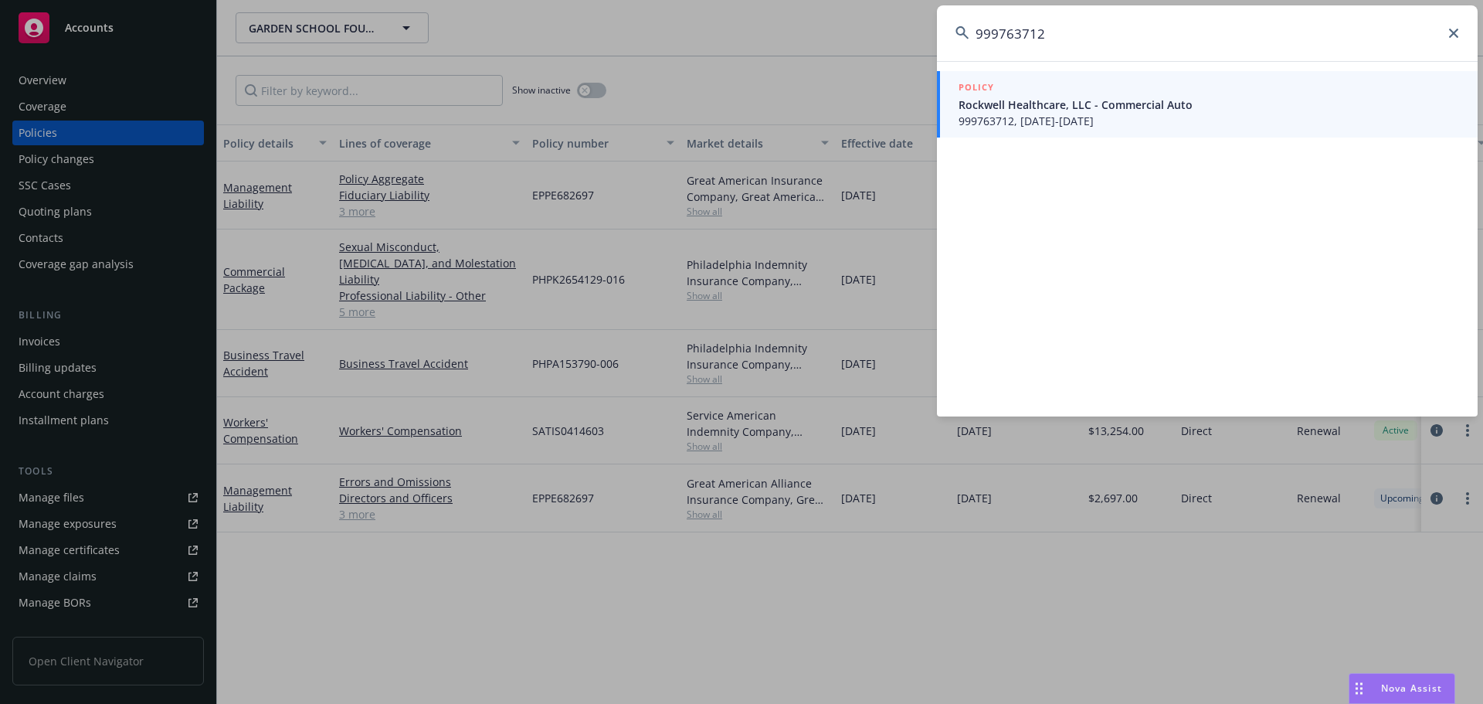
type input "999763712"
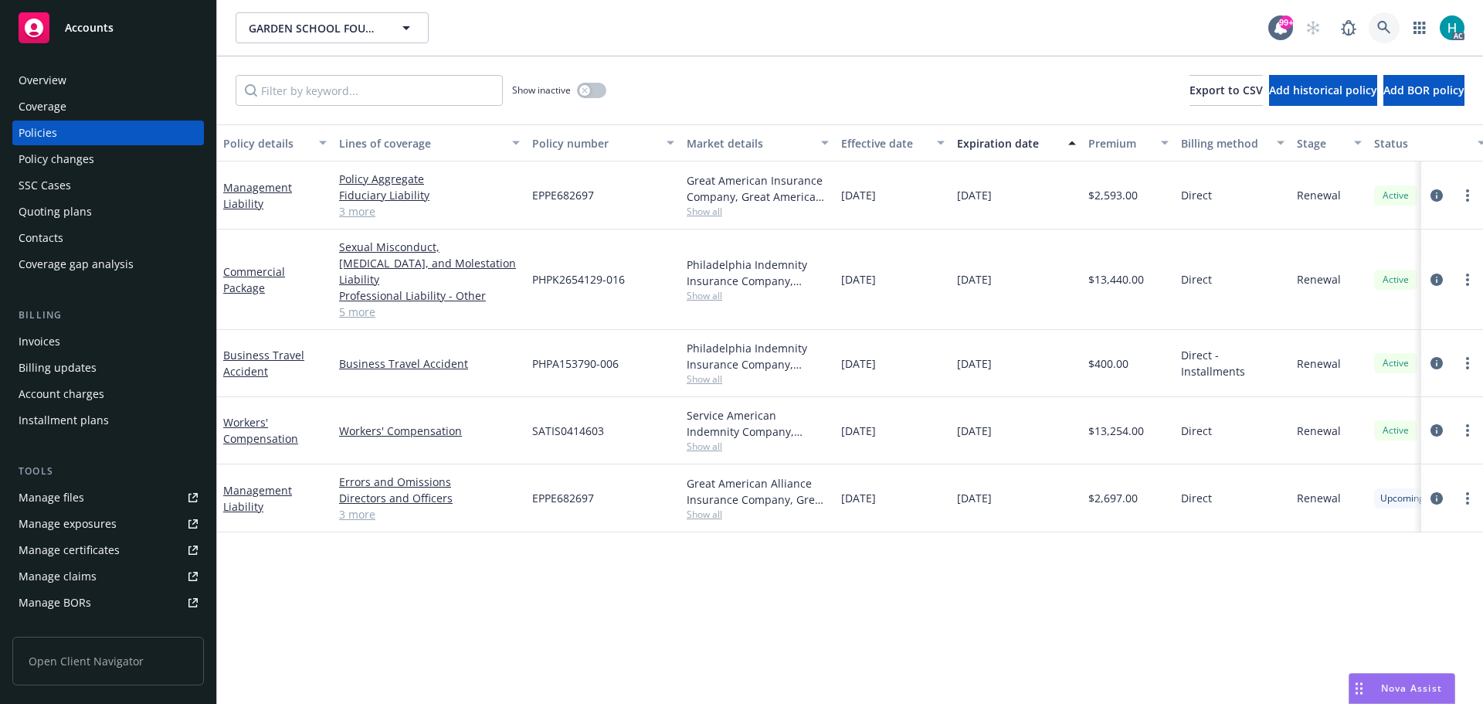
click at [1390, 42] on link at bounding box center [1384, 27] width 31 height 31
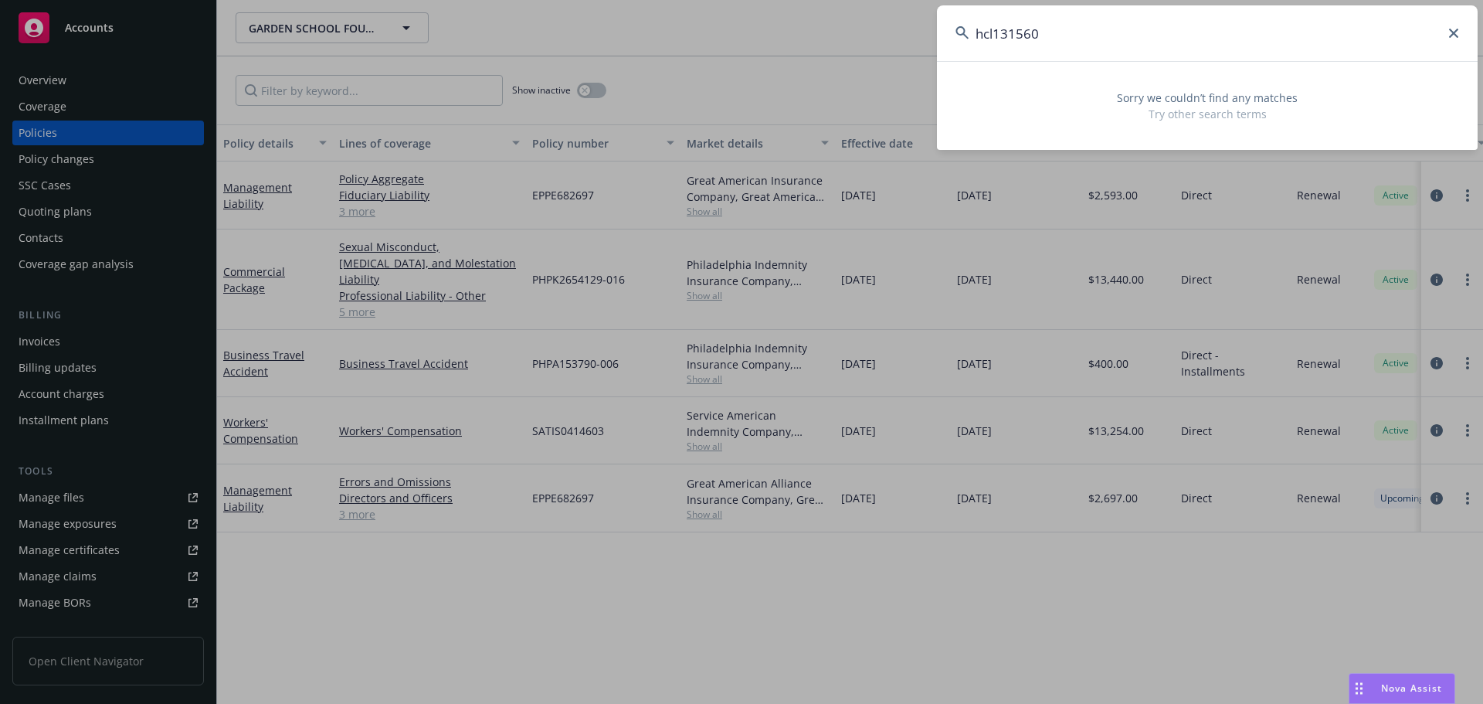
type input "hcl131560"
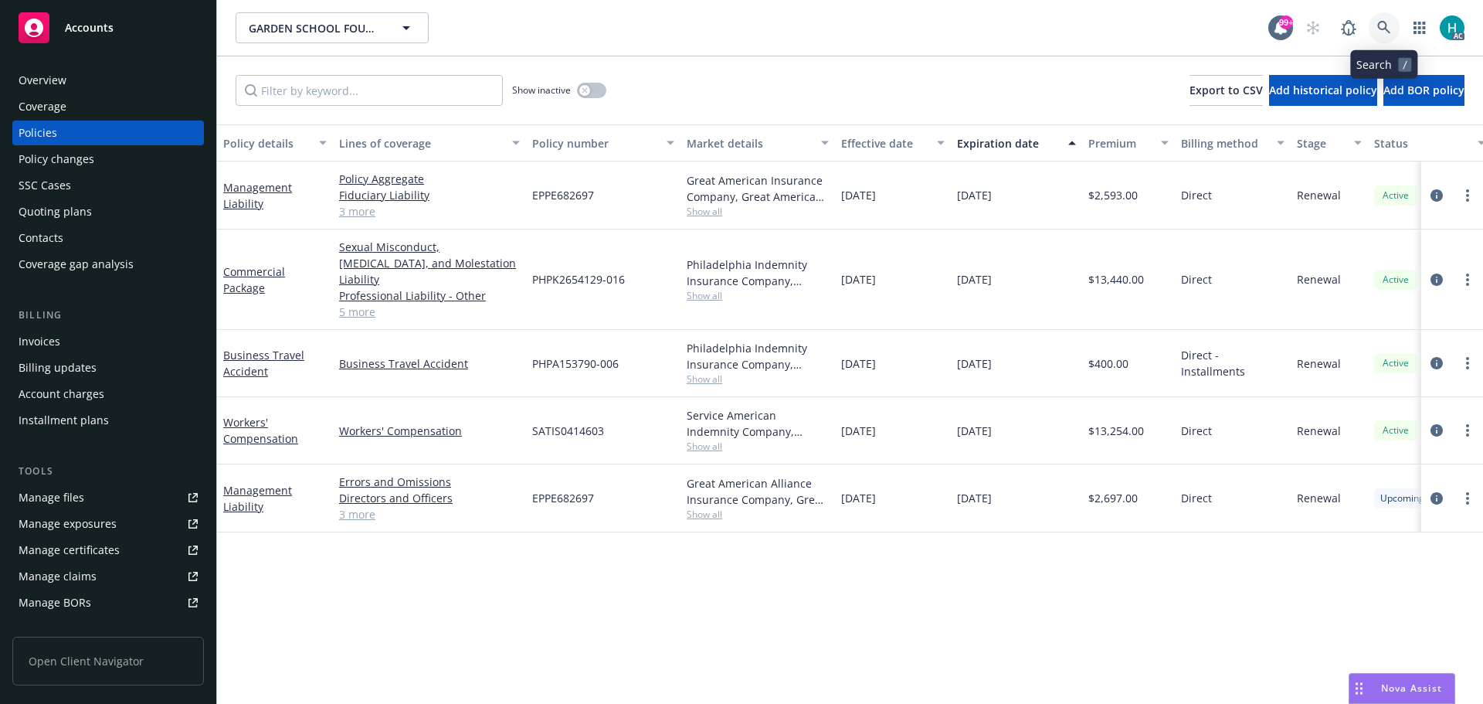
click at [1377, 25] on link at bounding box center [1384, 27] width 31 height 31
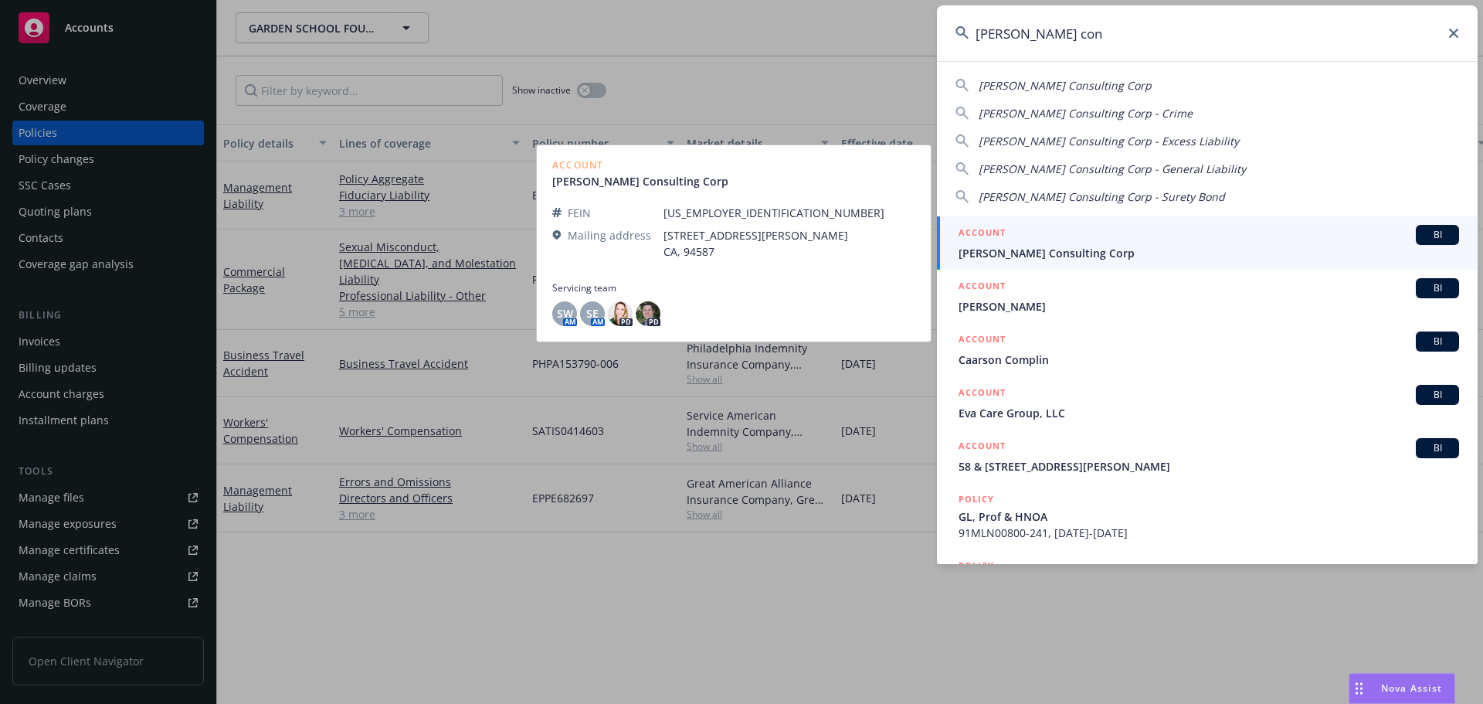
type input "[PERSON_NAME] con"
click at [1123, 233] on div "ACCOUNT BI" at bounding box center [1209, 235] width 501 height 20
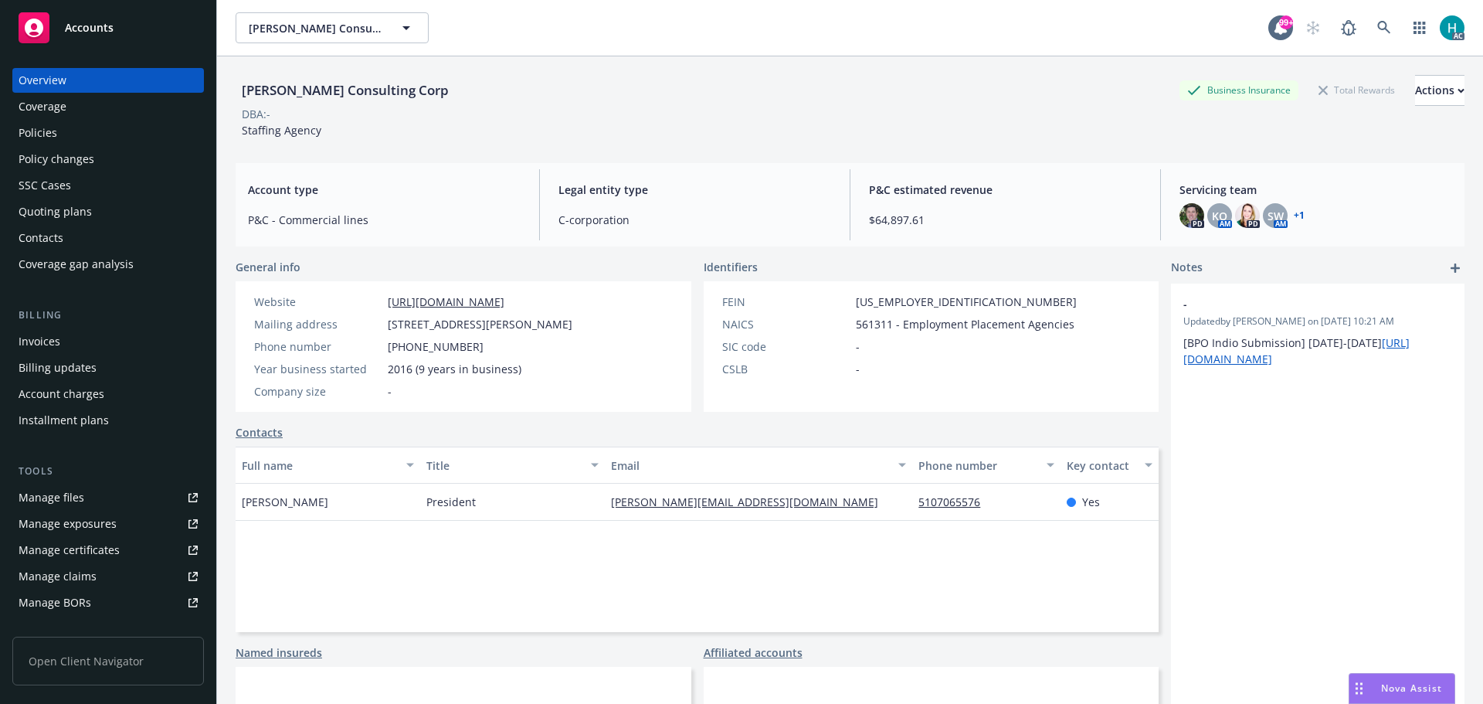
click at [80, 133] on div "Policies" at bounding box center [108, 133] width 179 height 25
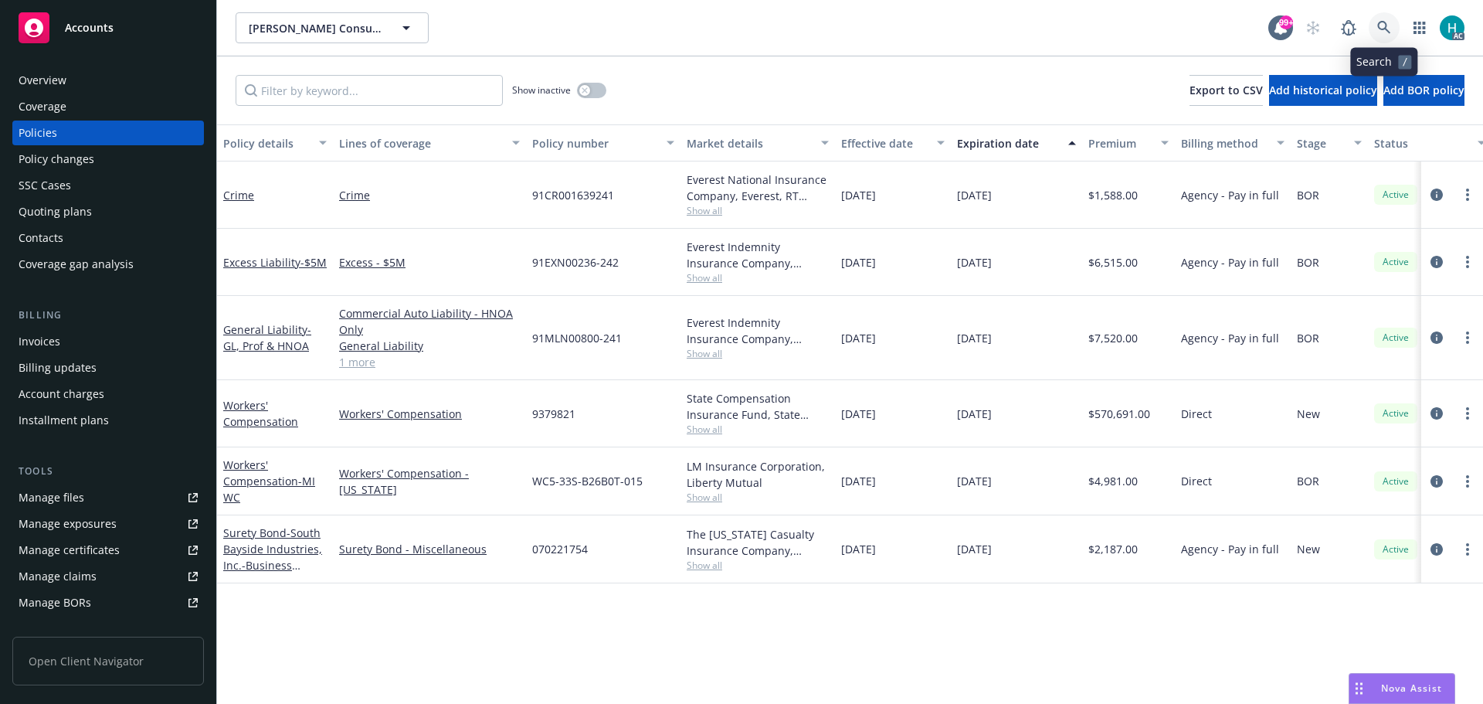
click at [1384, 23] on icon at bounding box center [1384, 28] width 14 height 14
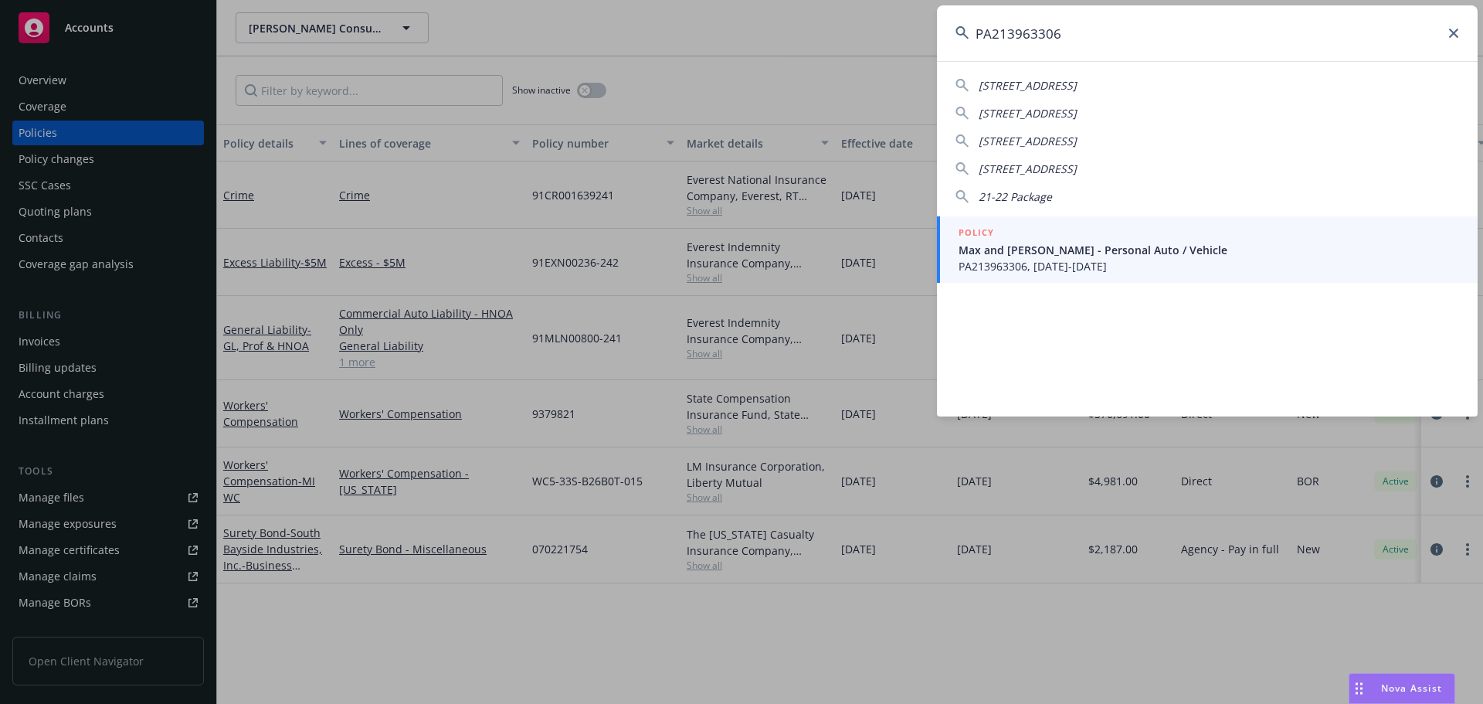
type input "PA213963306"
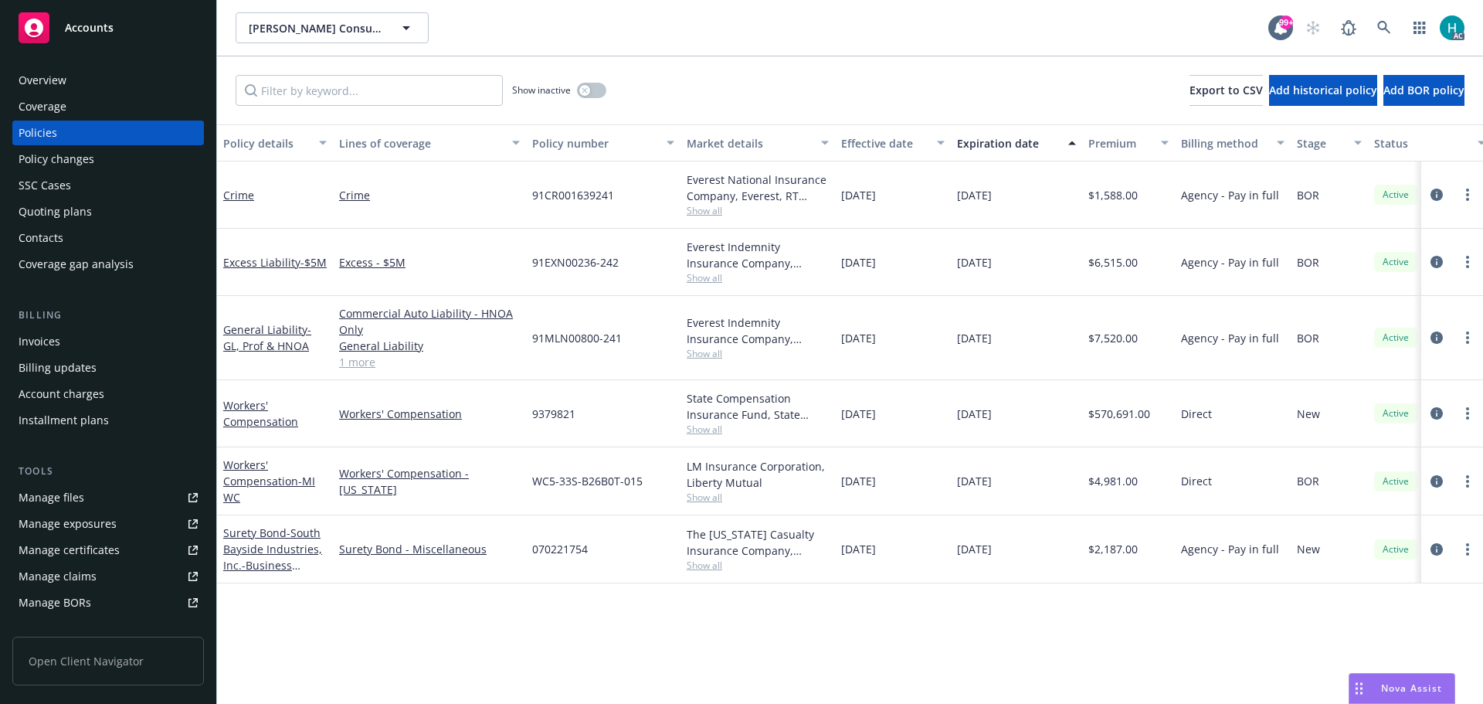
click at [1366, 30] on div "AC" at bounding box center [1381, 27] width 167 height 31
click at [1375, 27] on link at bounding box center [1384, 27] width 31 height 31
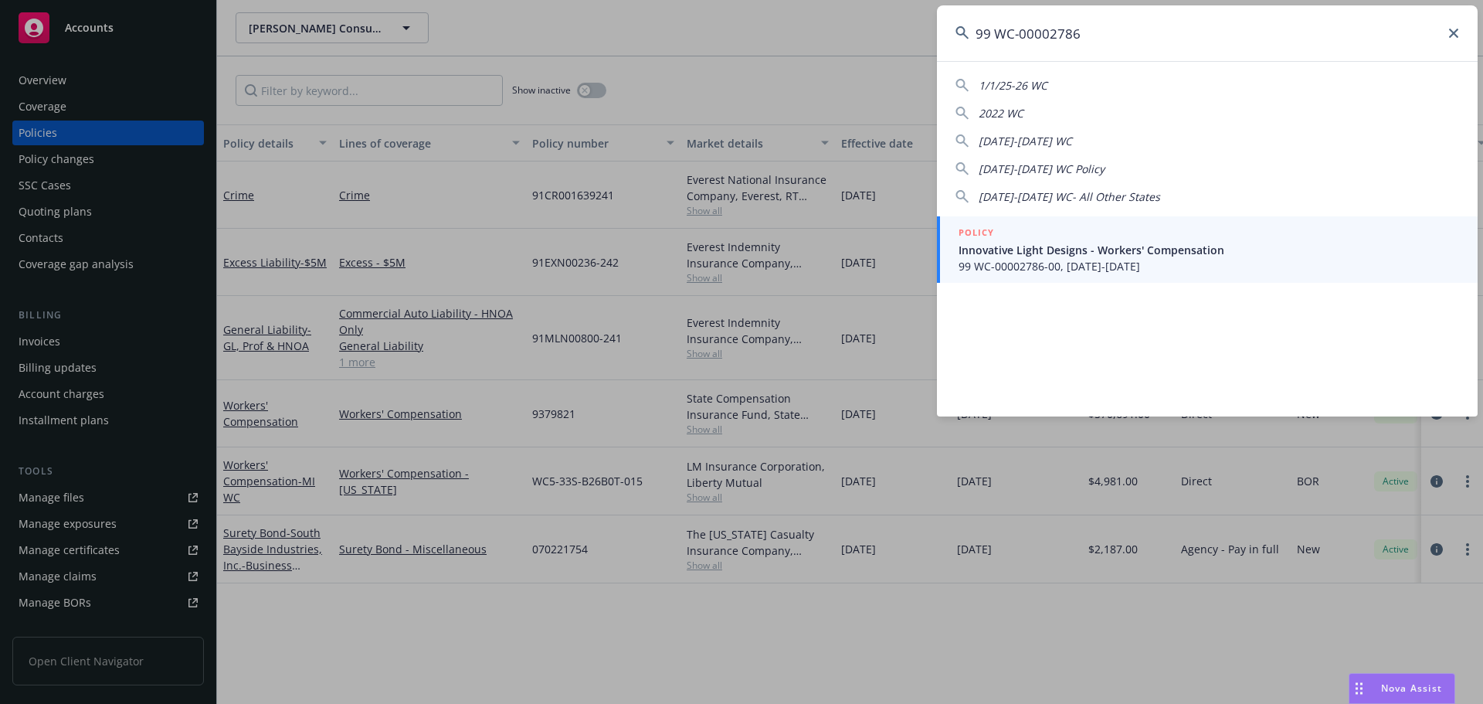
type input "99 WC-00002786"
